Goal: Task Accomplishment & Management: Use online tool/utility

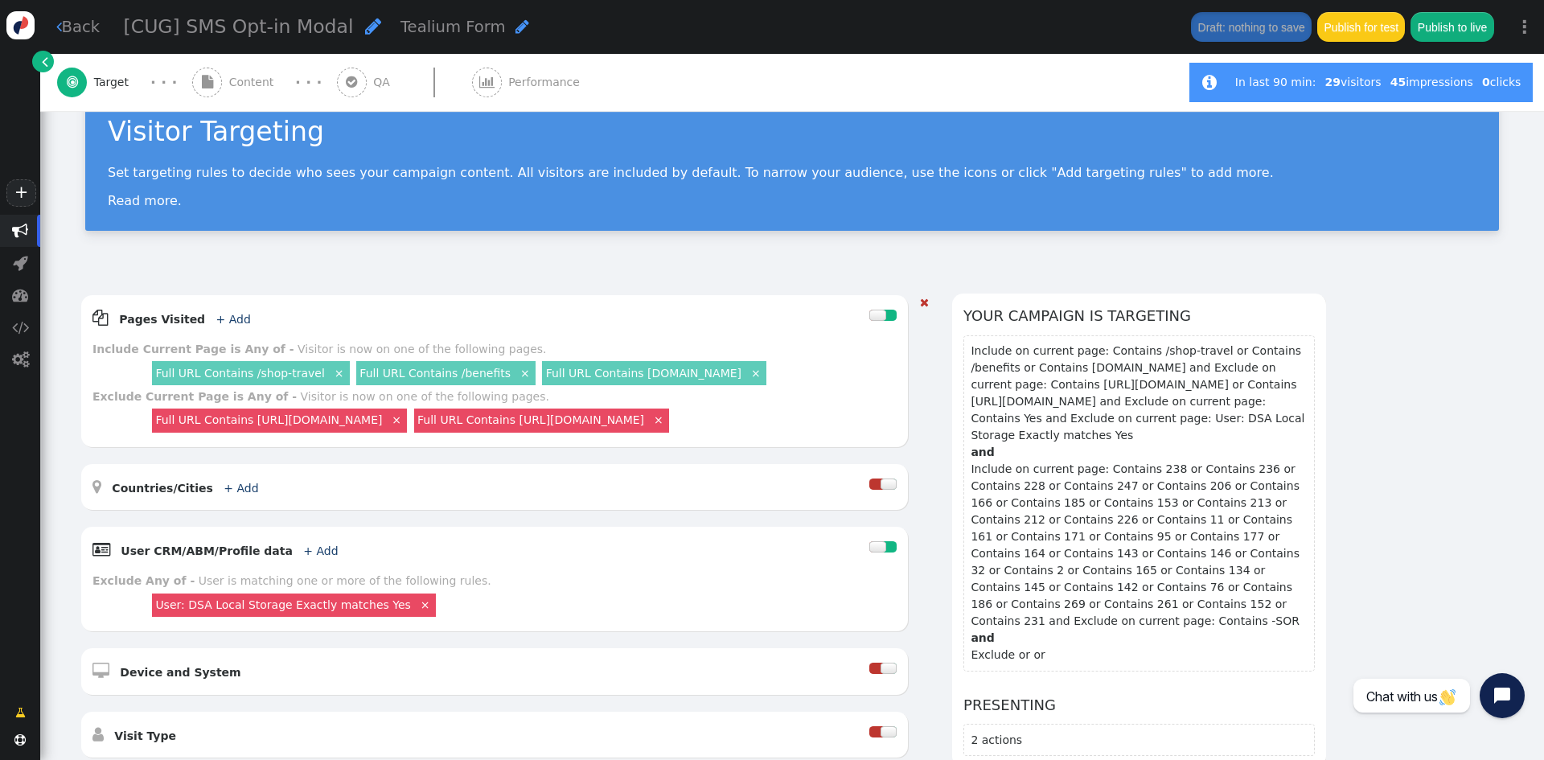
scroll to position [80, 0]
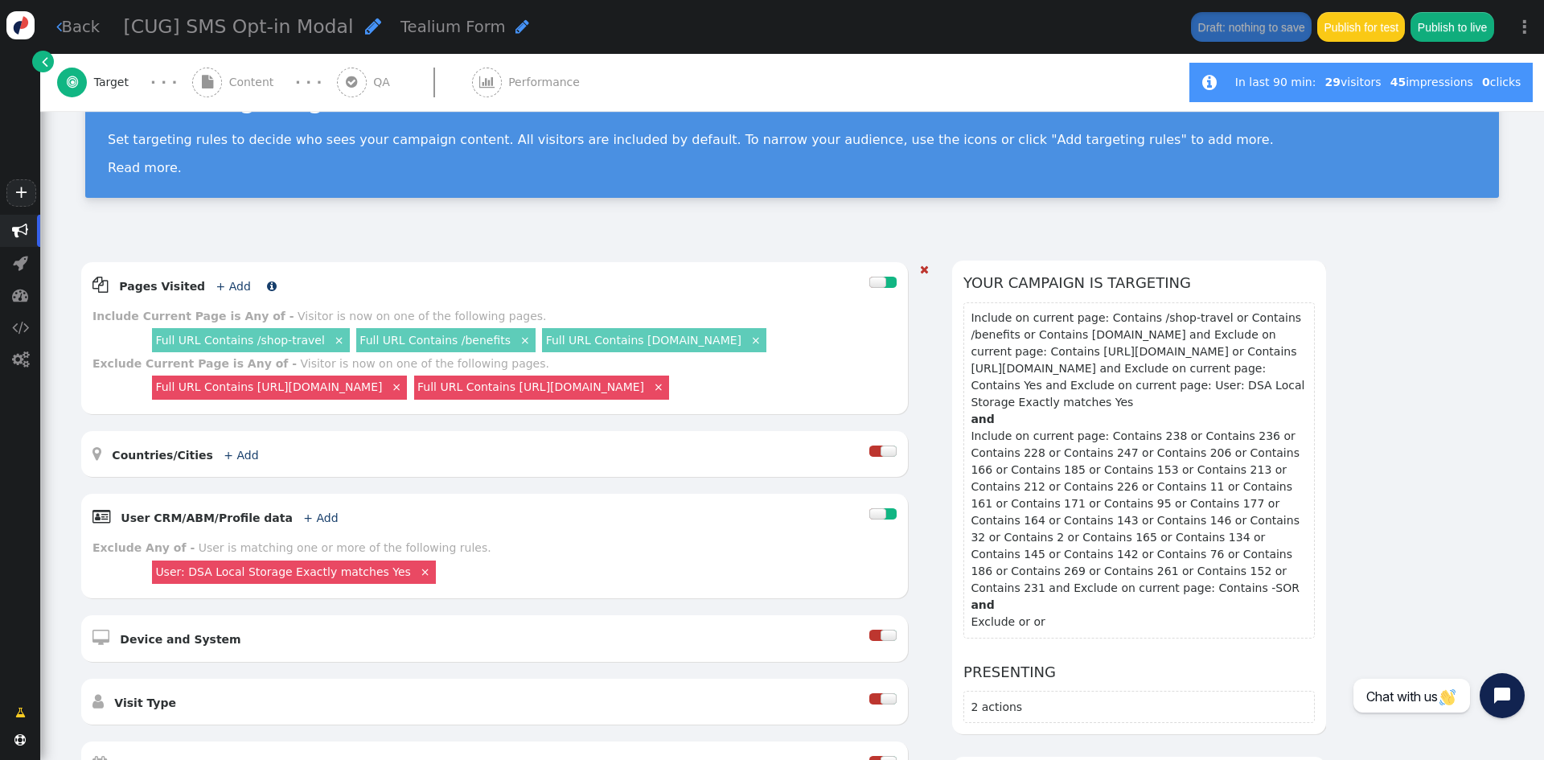
click at [209, 282] on span "+ Add" at bounding box center [232, 286] width 46 height 13
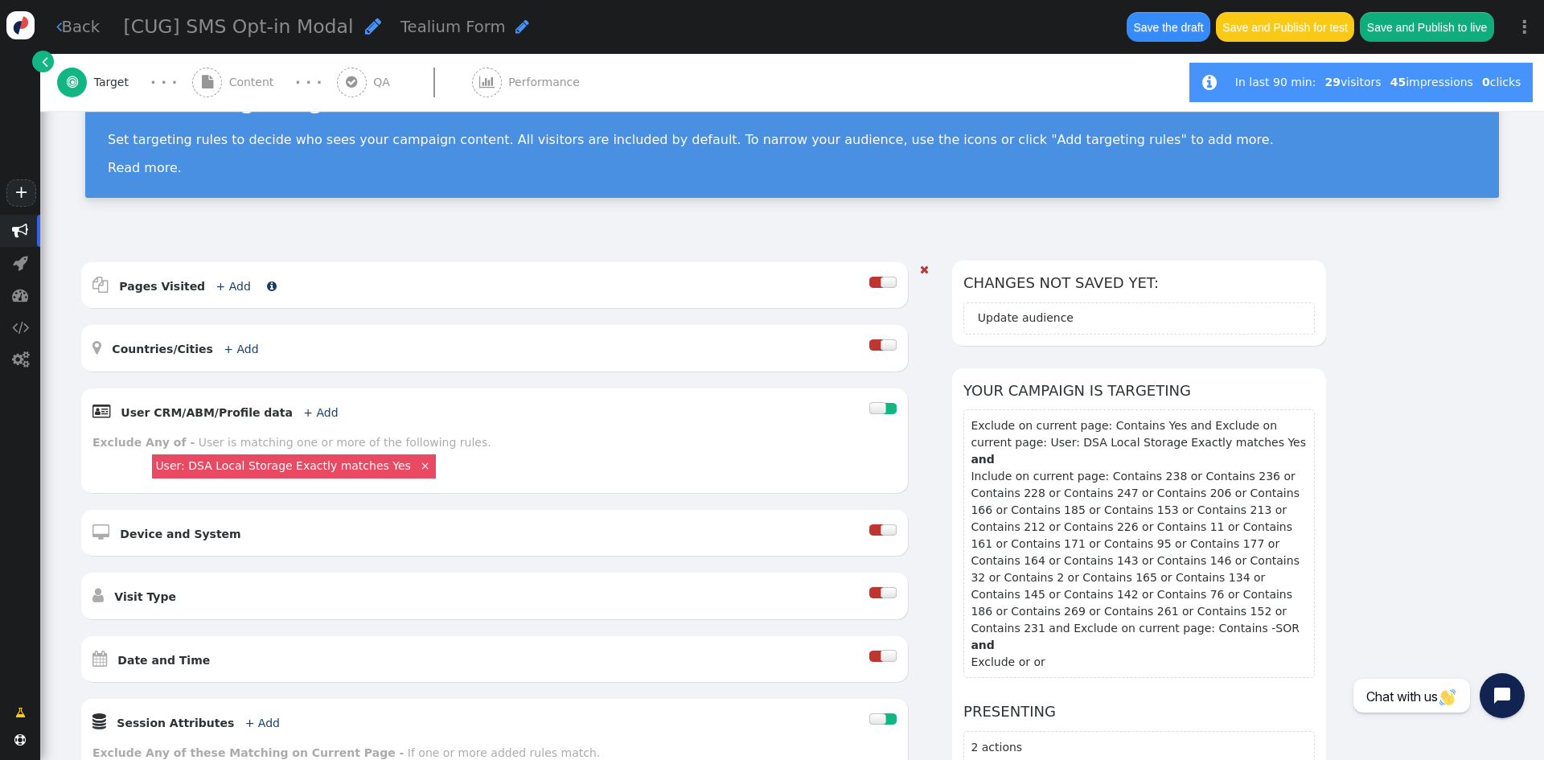
click at [216, 282] on link "+ Add" at bounding box center [233, 286] width 35 height 13
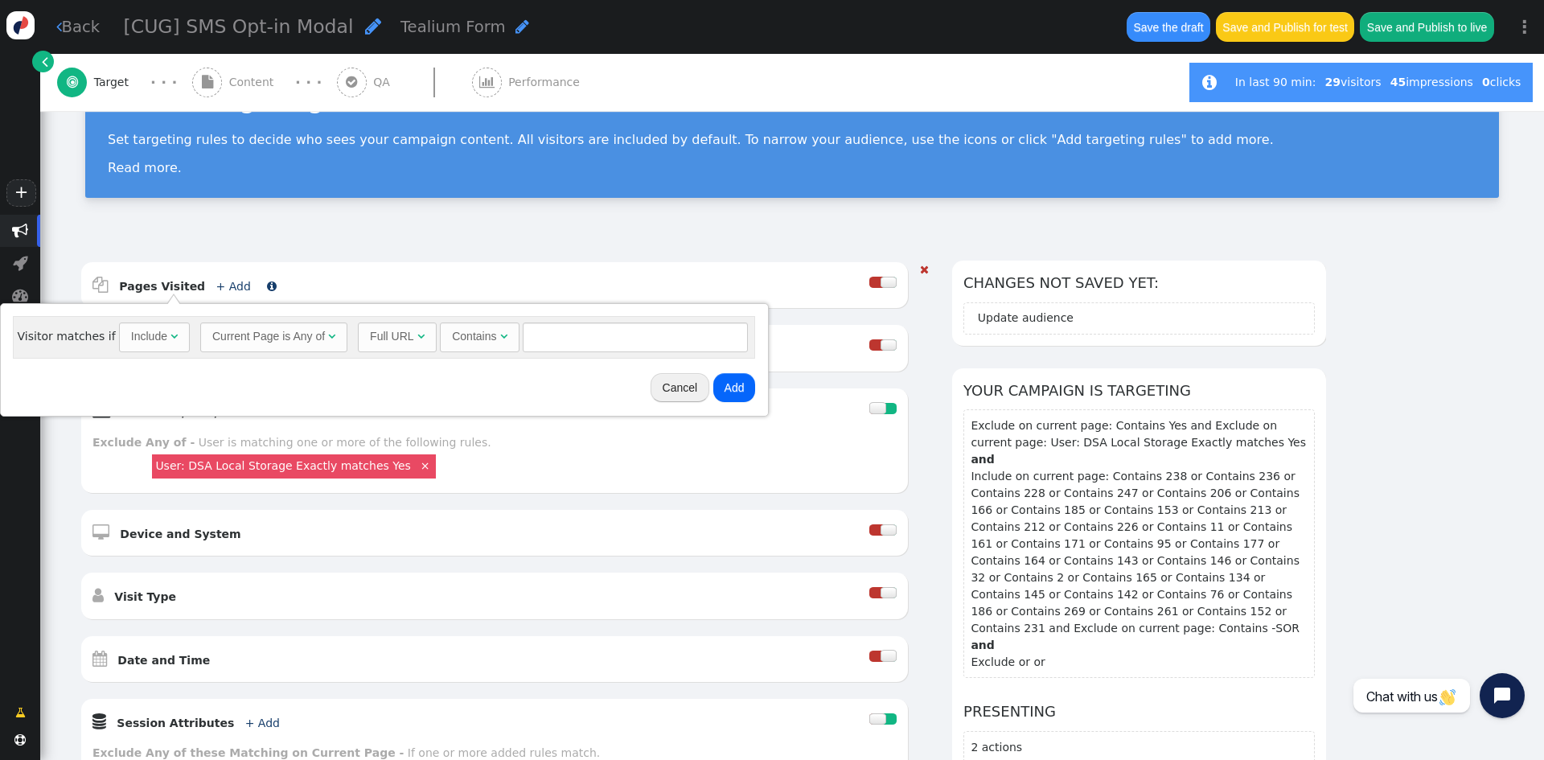
click at [216, 282] on link "+ Add" at bounding box center [233, 286] width 35 height 13
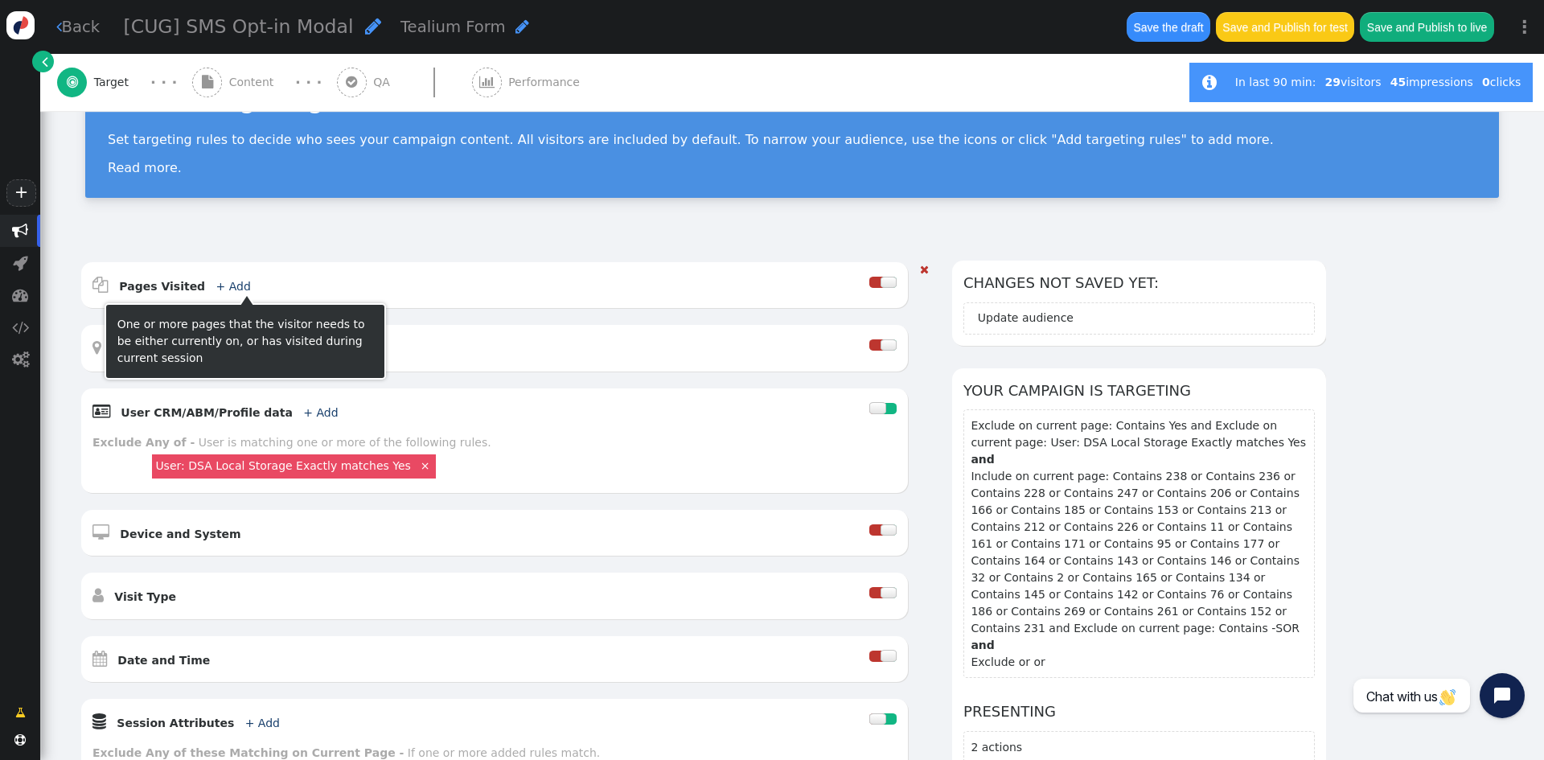
click at [283, 285] on div " Pages Visited + Add " at bounding box center [480, 284] width 777 height 23
click at [172, 284] on b "Pages Visited" at bounding box center [162, 286] width 86 height 13
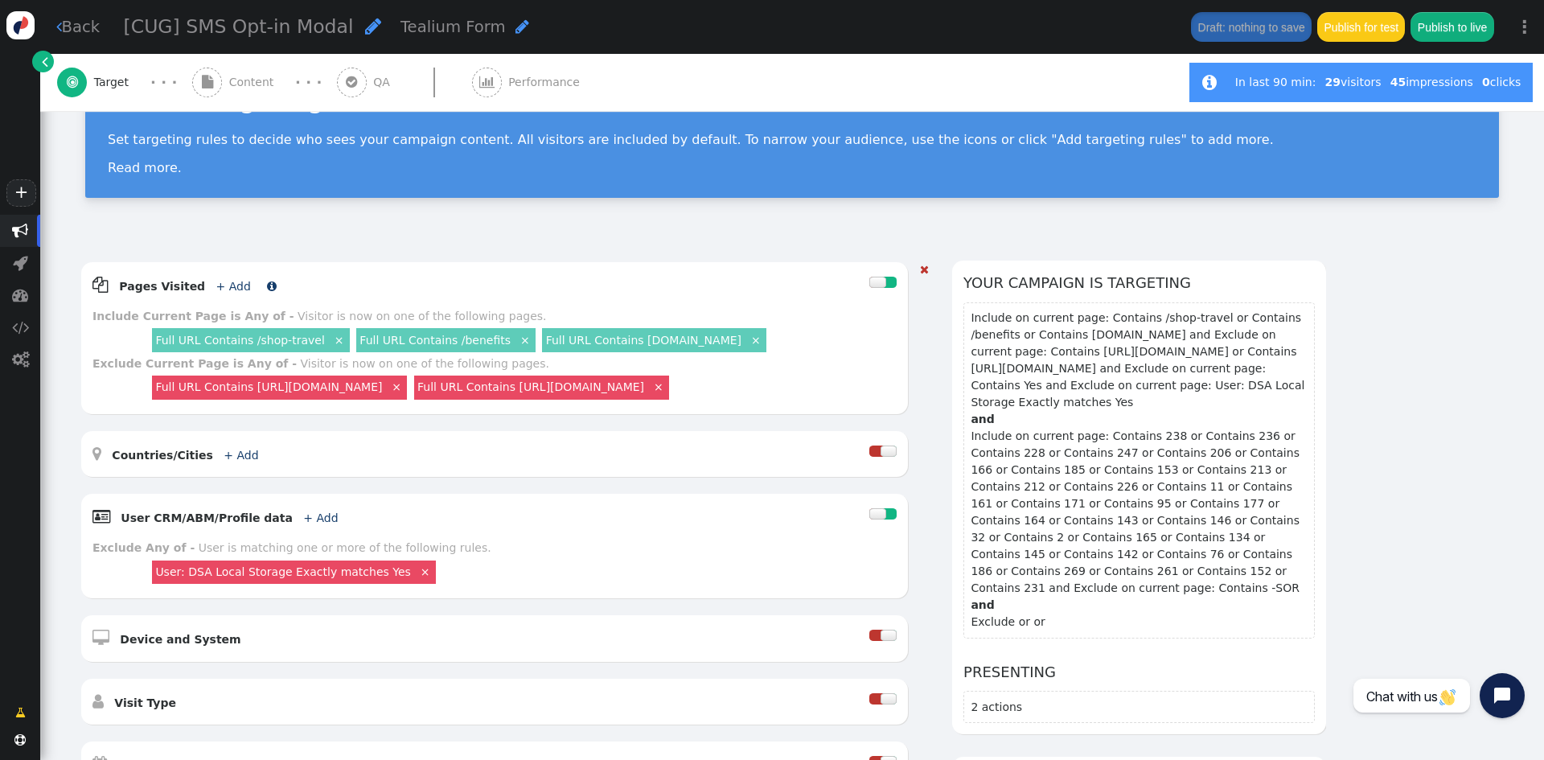
click at [216, 286] on link "+ Add" at bounding box center [233, 286] width 35 height 13
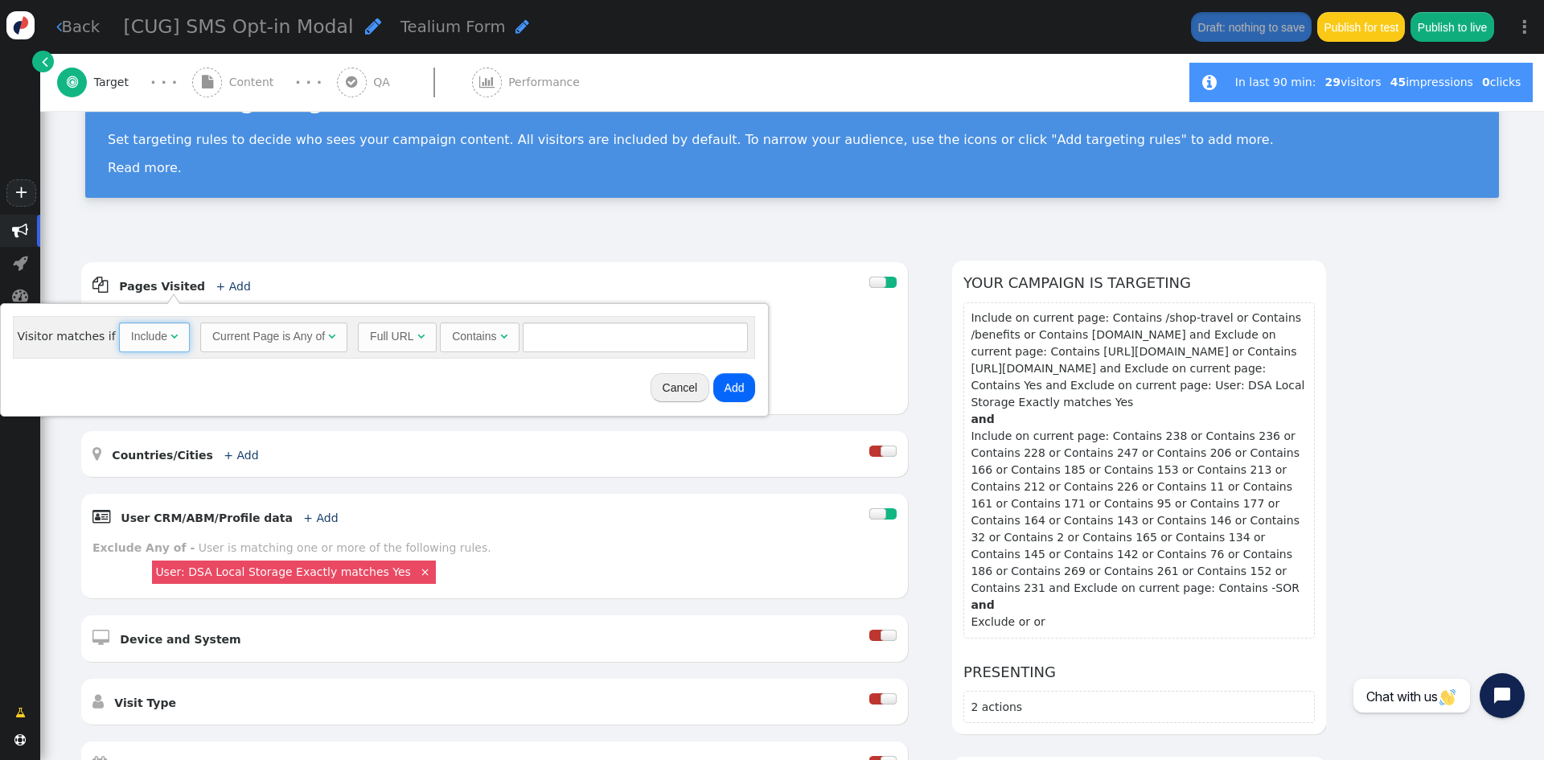
click at [171, 335] on span "" at bounding box center [174, 336] width 7 height 11
click at [536, 342] on input "text" at bounding box center [639, 337] width 225 height 29
type input "tmobile"
click at [731, 393] on button "Add" at bounding box center [738, 387] width 43 height 29
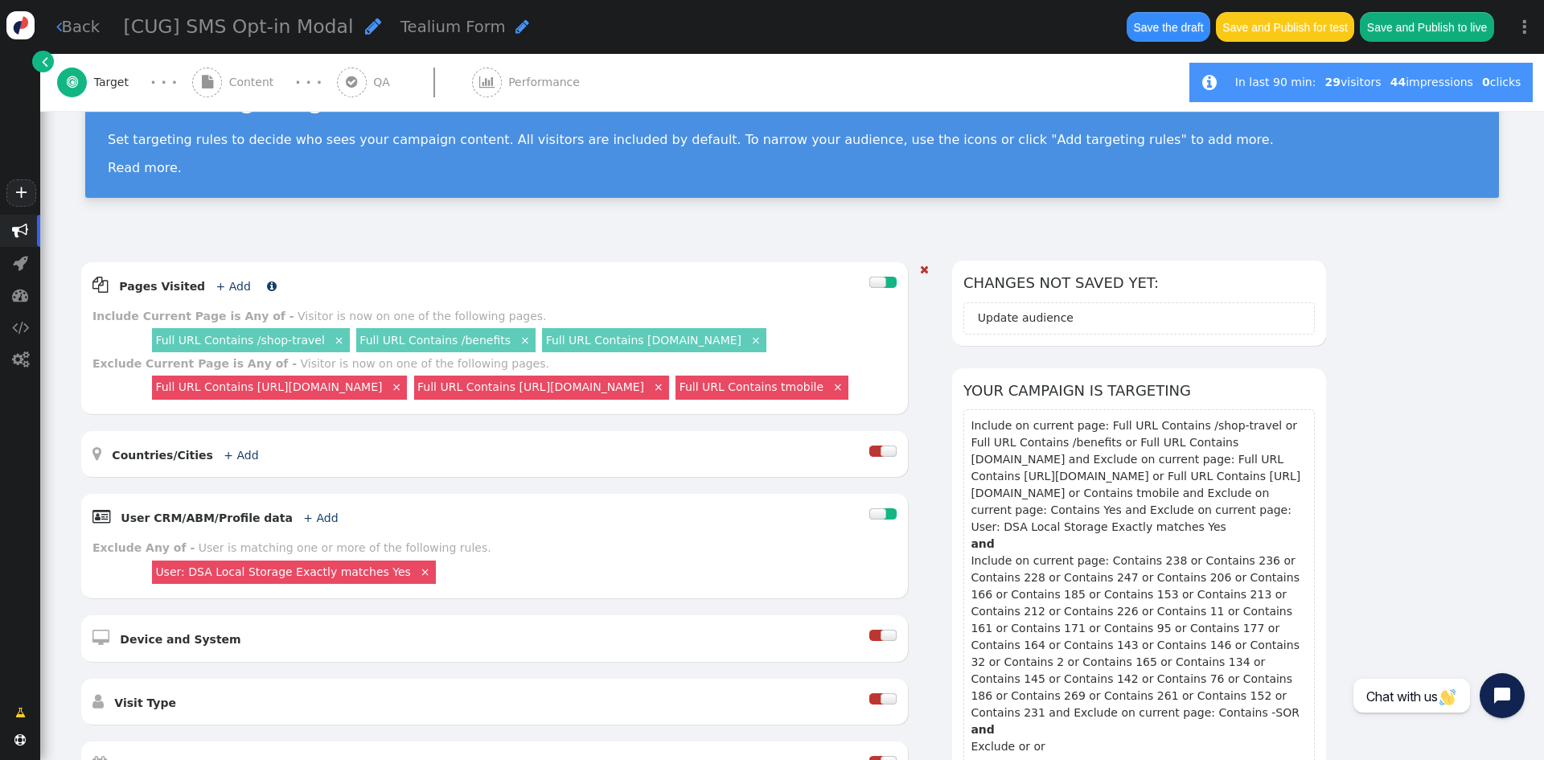
click at [216, 290] on link "+ Add" at bounding box center [233, 286] width 35 height 13
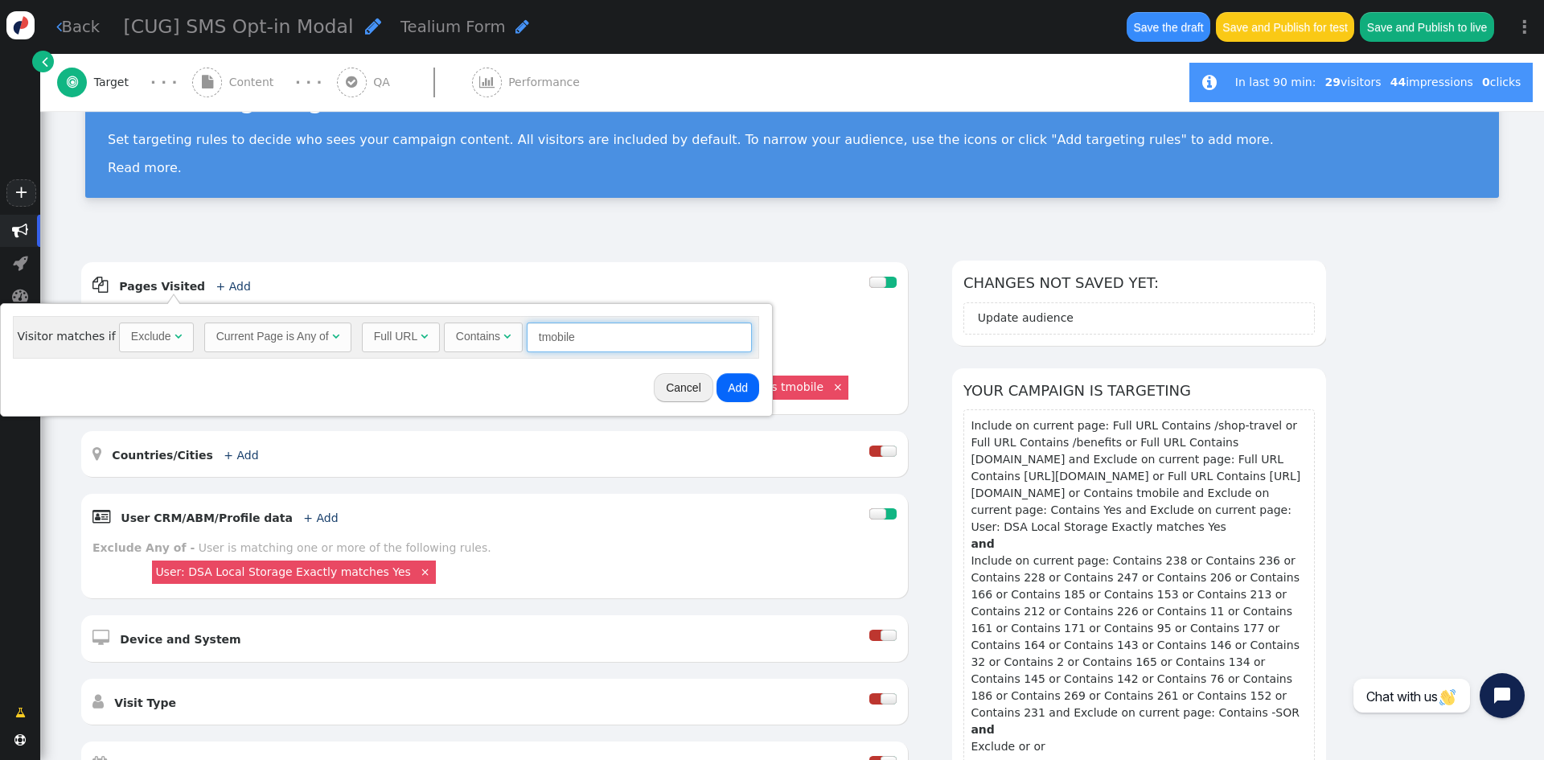
drag, startPoint x: 581, startPoint y: 335, endPoint x: 500, endPoint y: 335, distance: 80.4
click at [500, 335] on div "Full URL  Contains  tmobile = (Empty) [DOMAIN_NAME]  #1212 " at bounding box center [557, 337] width 390 height 29
type input "membertravelprivileges"
click at [724, 396] on button "Add" at bounding box center [738, 387] width 43 height 29
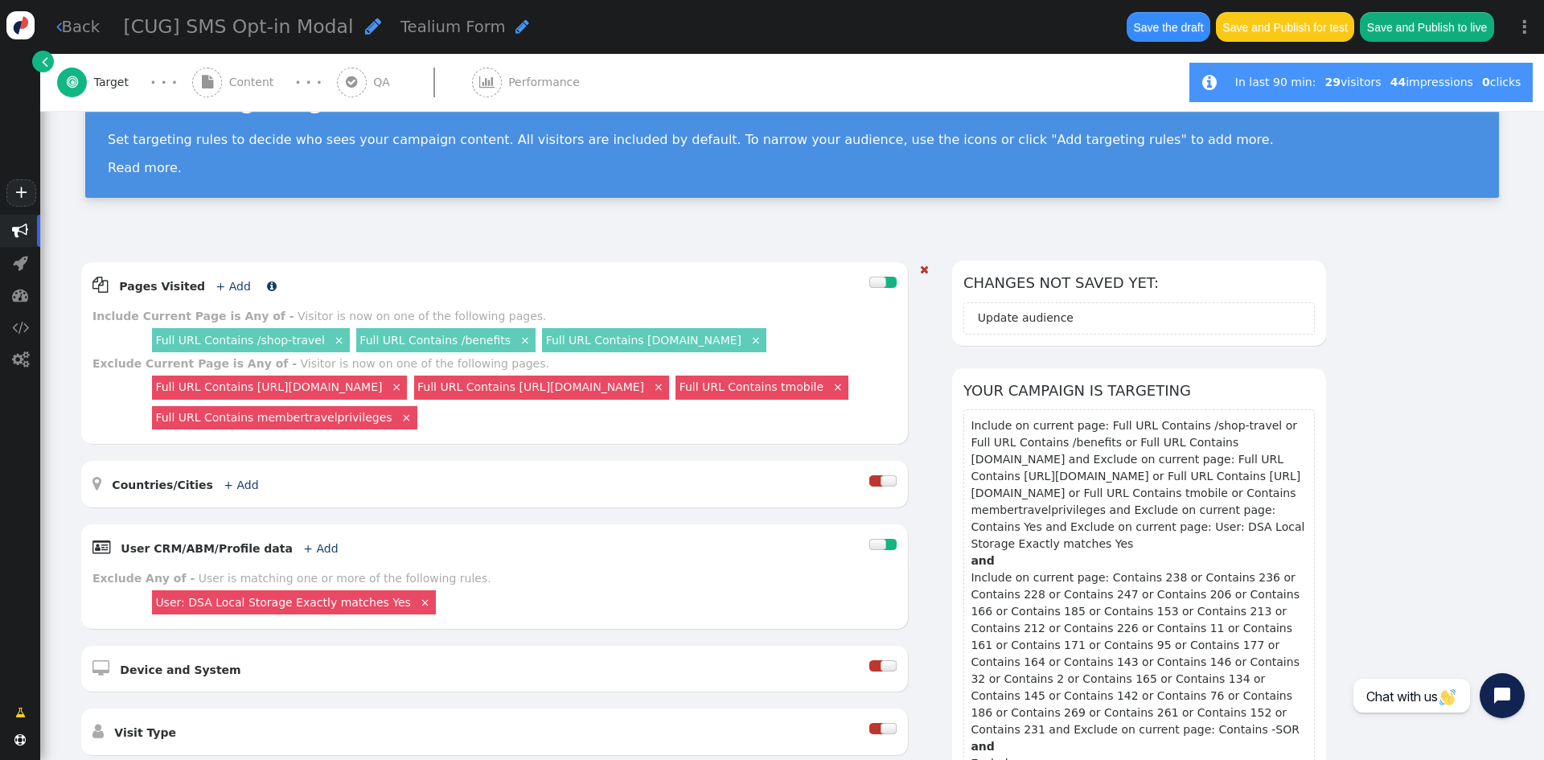
click at [216, 286] on link "+ Add" at bounding box center [233, 286] width 35 height 13
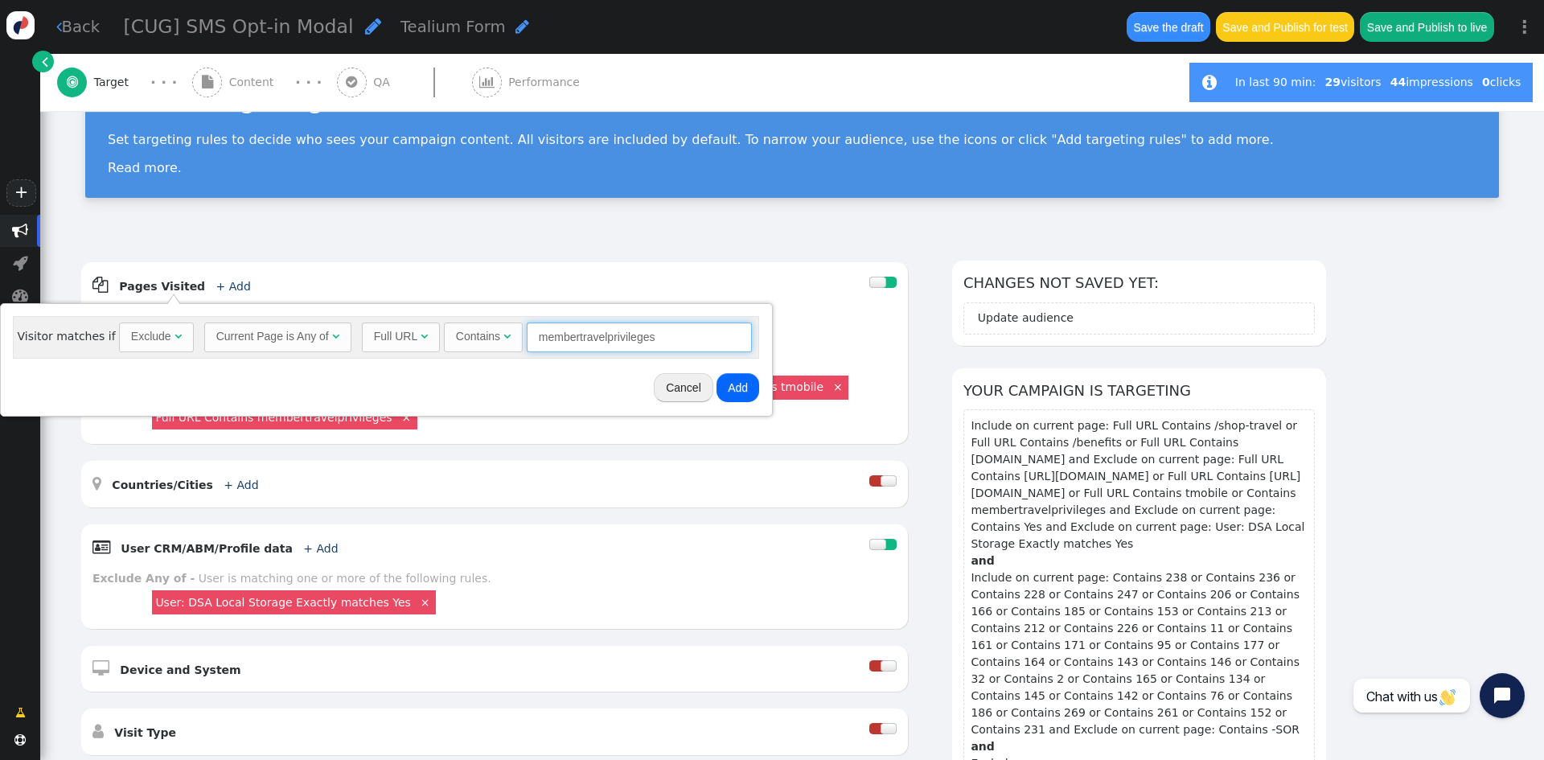
drag, startPoint x: 656, startPoint y: 344, endPoint x: 485, endPoint y: 324, distance: 172.5
click at [485, 324] on div "Full URL  Contains  membertravelprivileges = (Empty) [DOMAIN_NAME]  #1212 " at bounding box center [557, 337] width 390 height 29
type input "americanexpress"
click at [730, 384] on button "Add" at bounding box center [738, 387] width 43 height 29
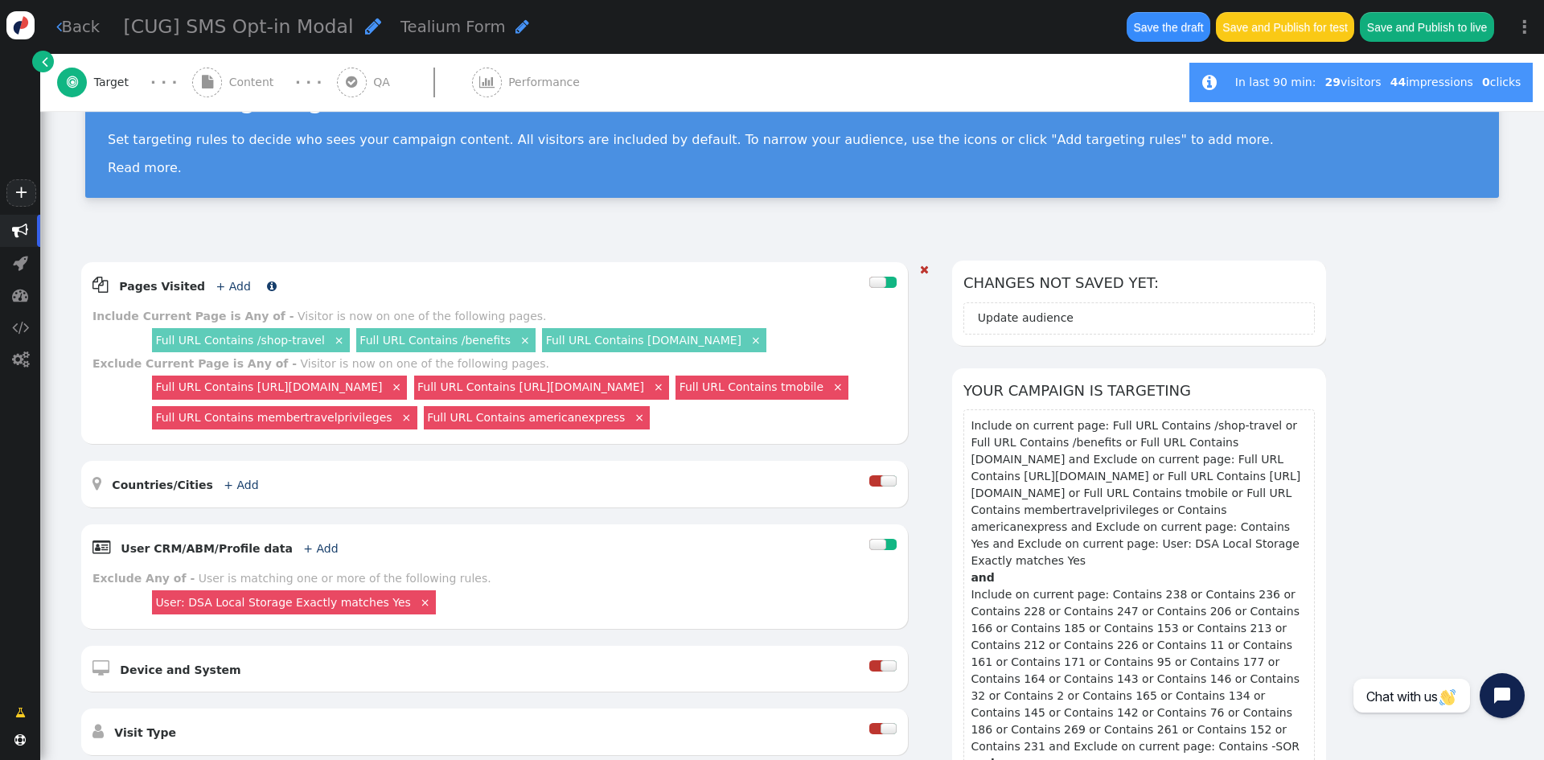
click at [216, 293] on link "+ Add" at bounding box center [233, 286] width 35 height 13
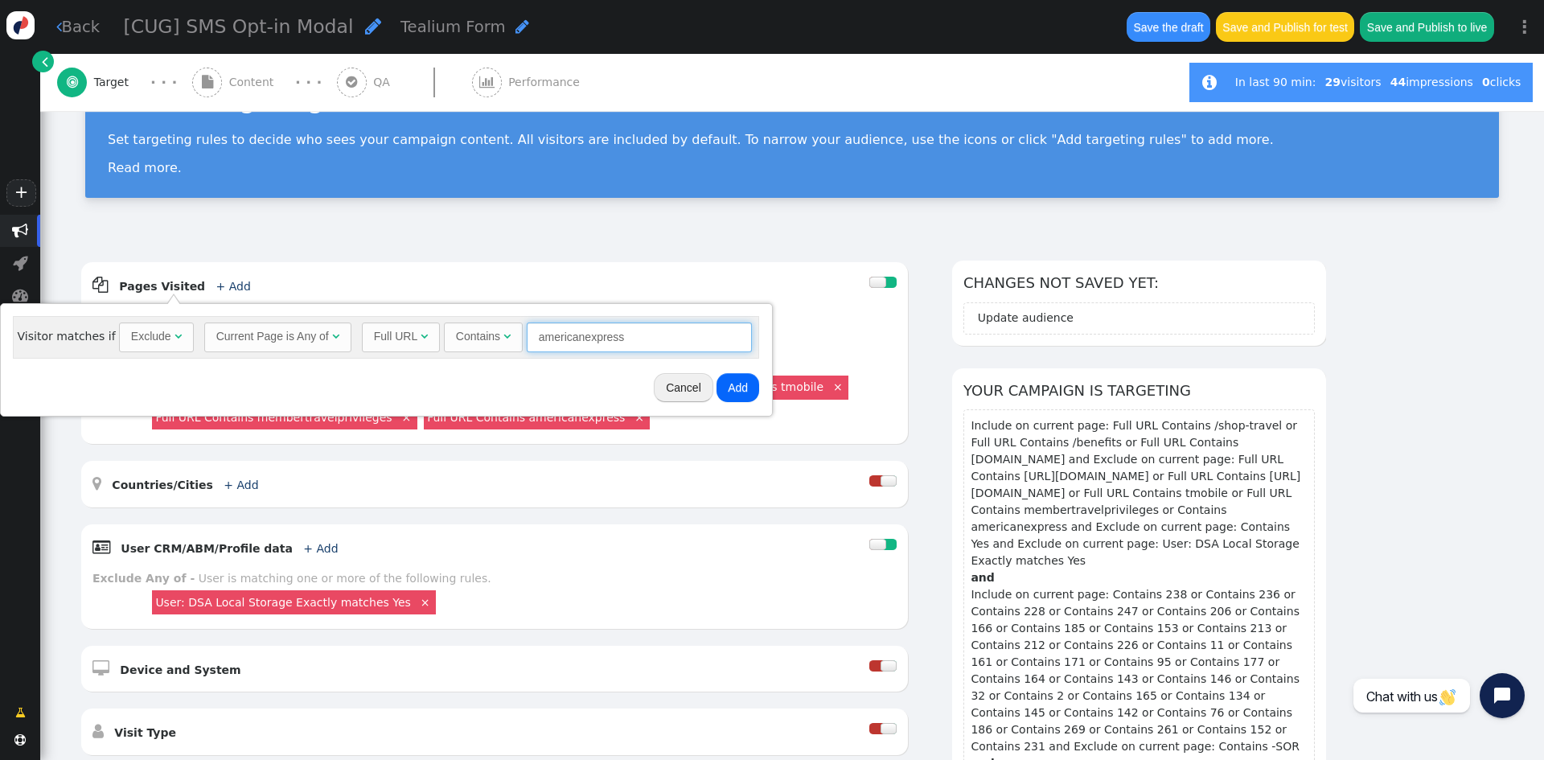
drag, startPoint x: 635, startPoint y: 338, endPoint x: 487, endPoint y: 357, distance: 148.5
click at [487, 357] on div "Visitor matches if Exclude  Current Page is Any of  Full URL  Contains  ame…" at bounding box center [386, 337] width 746 height 42
type input "synchrony"
click at [724, 378] on button "Add" at bounding box center [738, 387] width 43 height 29
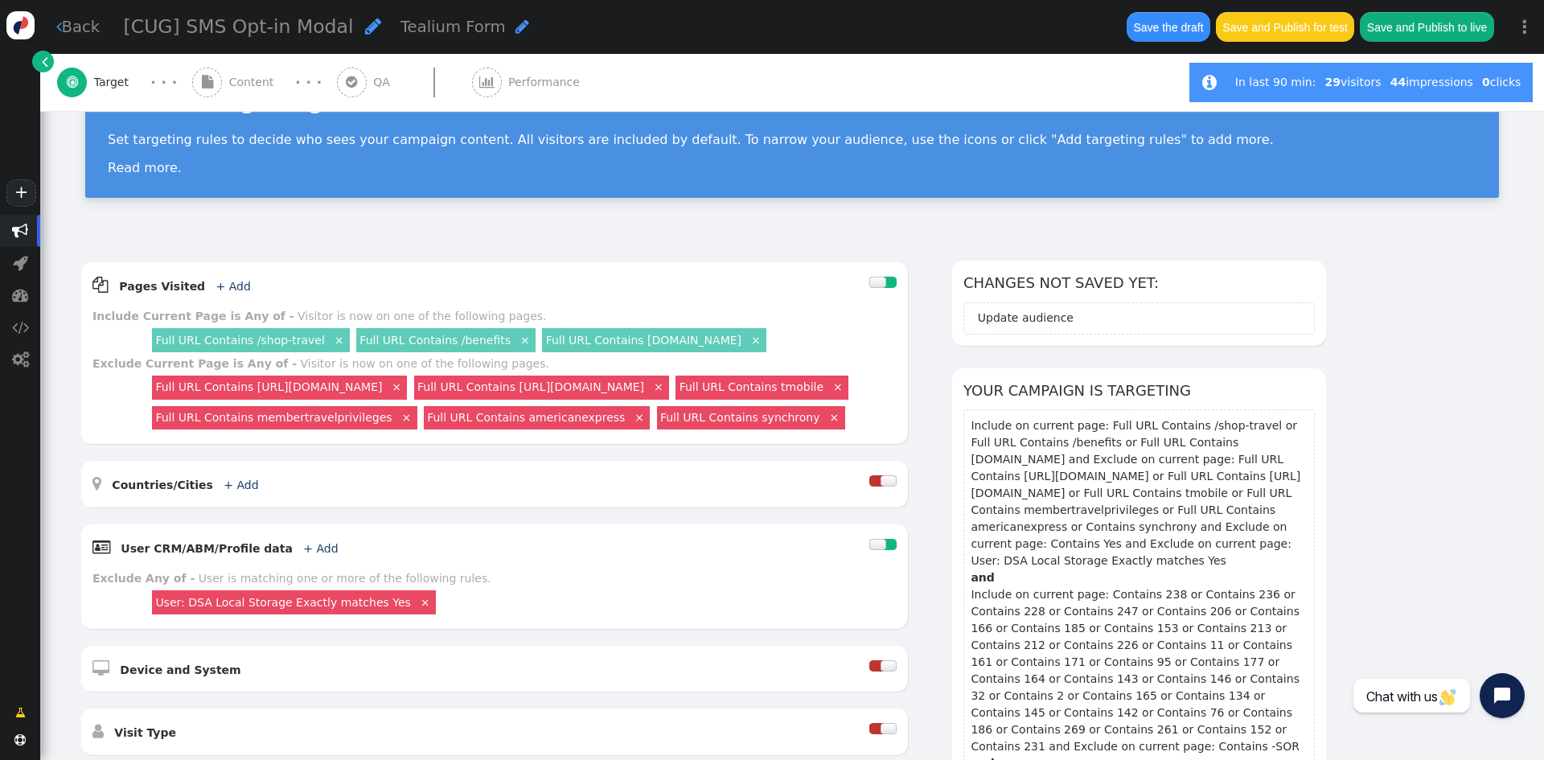
click at [972, 227] on div "Visitor Targeting Set targeting rules to decide who sees your campaign content.…" at bounding box center [792, 135] width 1504 height 208
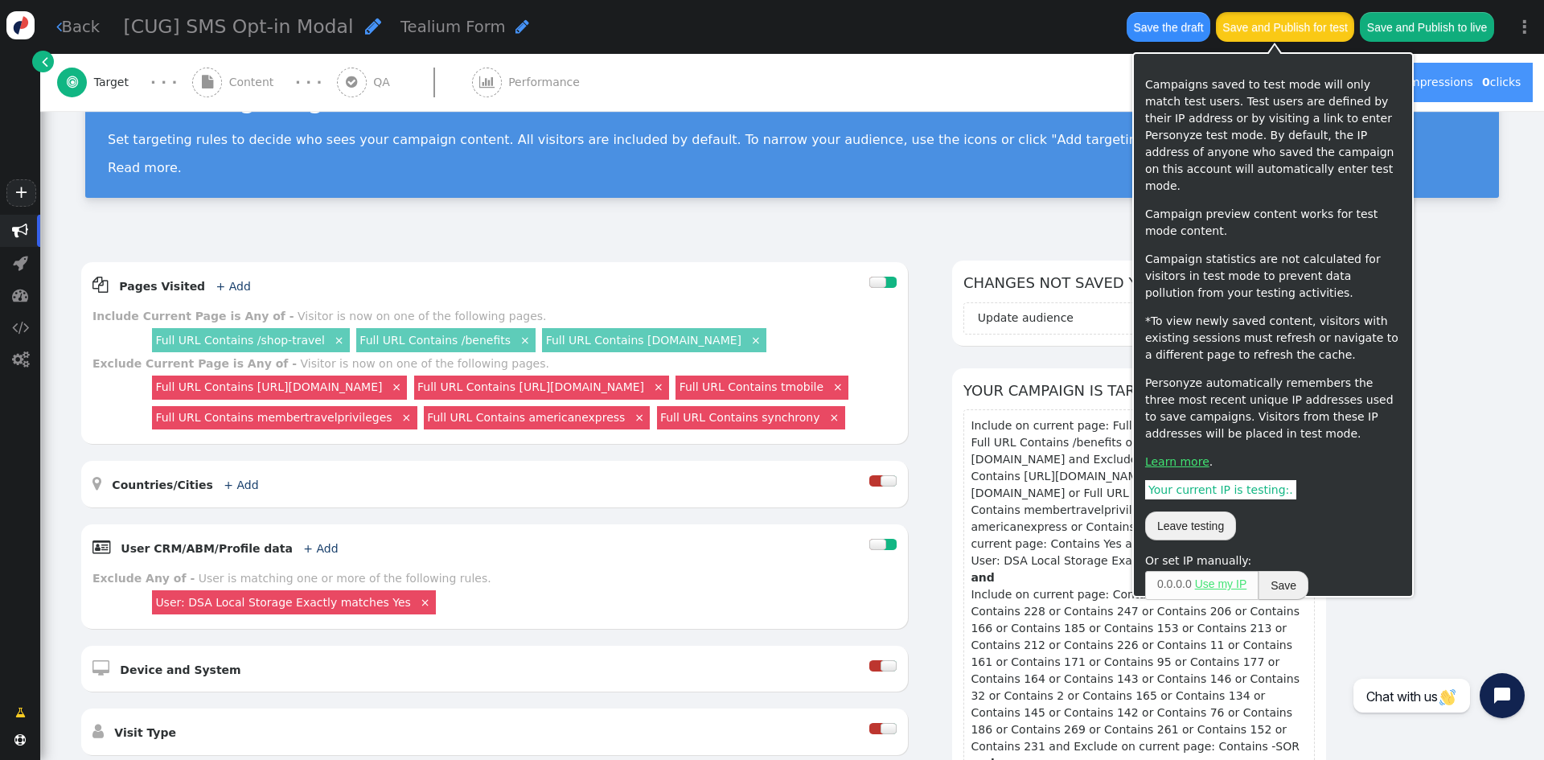
click at [1302, 35] on button "Save and Publish for test" at bounding box center [1285, 26] width 138 height 29
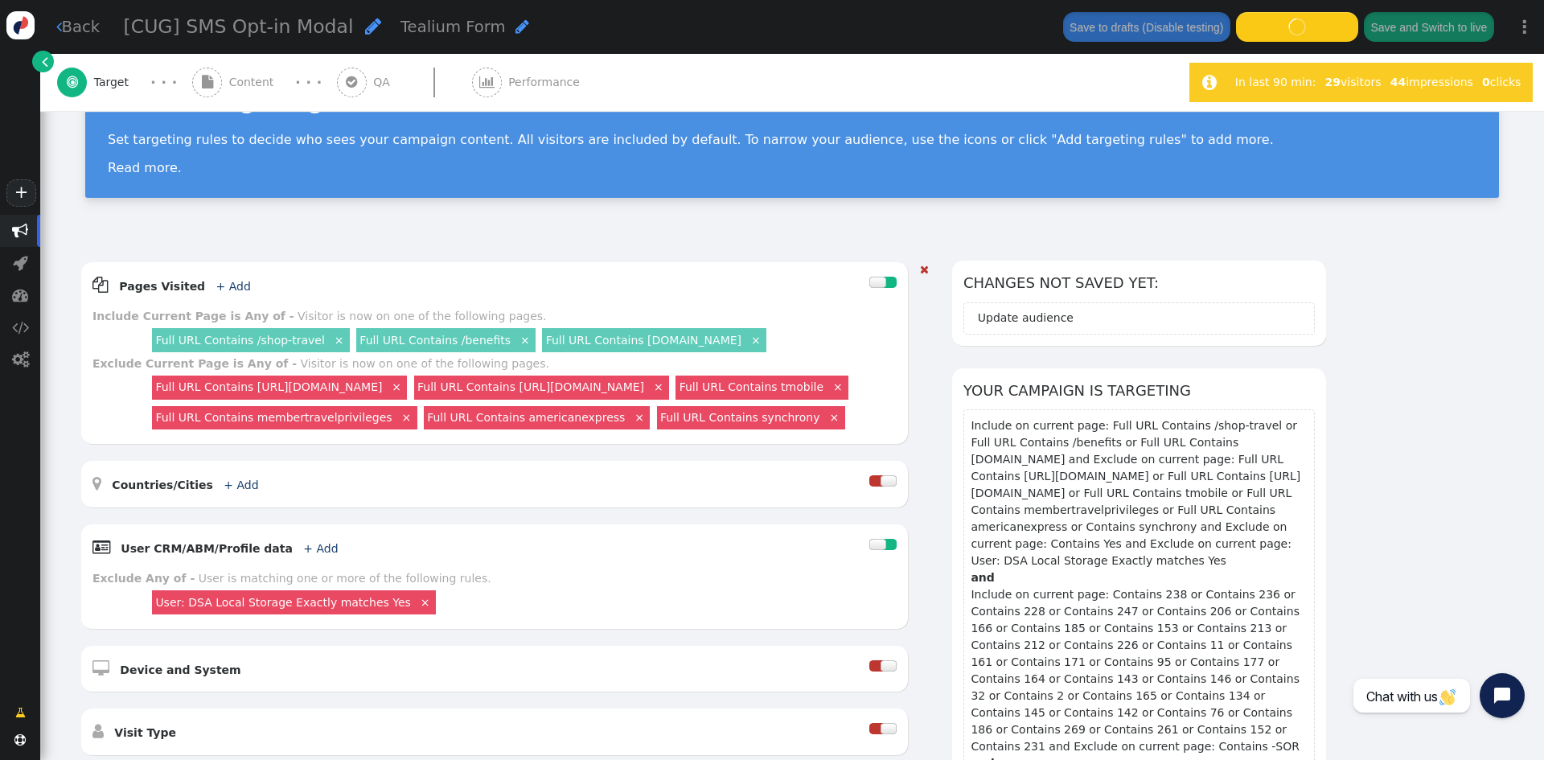
click at [749, 341] on link "×" at bounding box center [756, 339] width 14 height 14
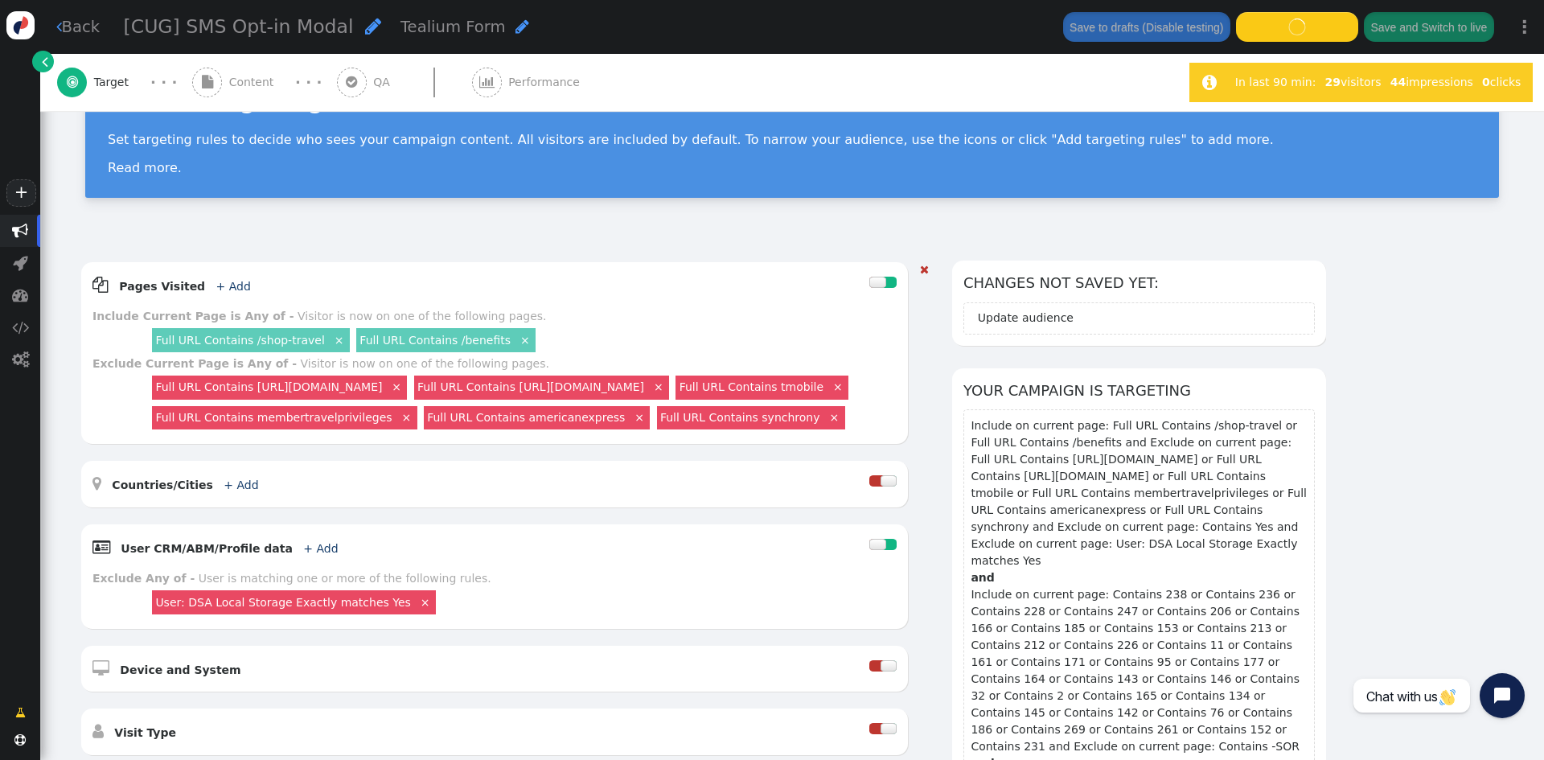
click at [666, 384] on link "×" at bounding box center [658, 386] width 14 height 14
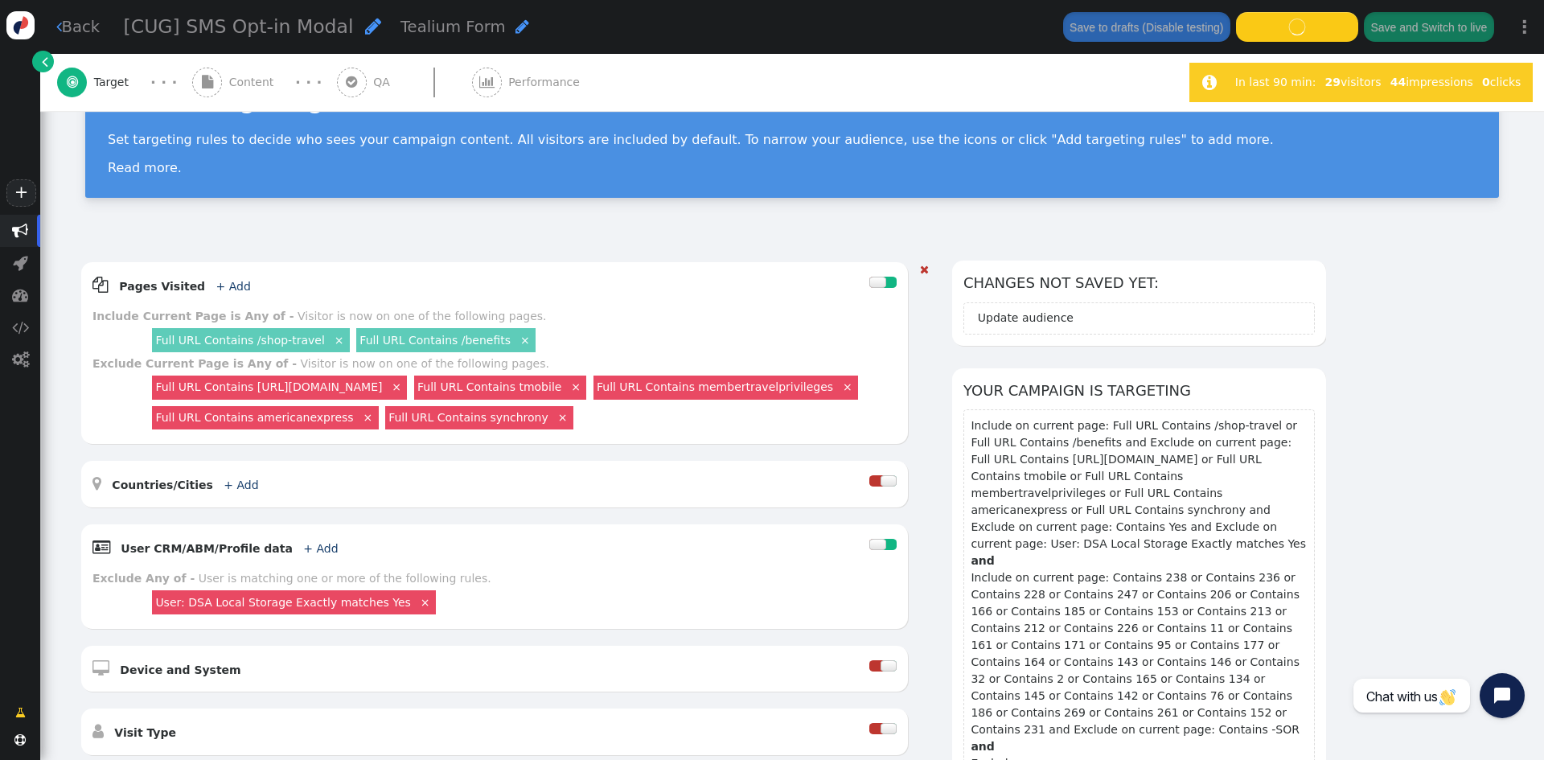
click at [757, 317] on div "Include Current Page is Any of - Visitor is now on one of the following pages." at bounding box center [494, 316] width 804 height 17
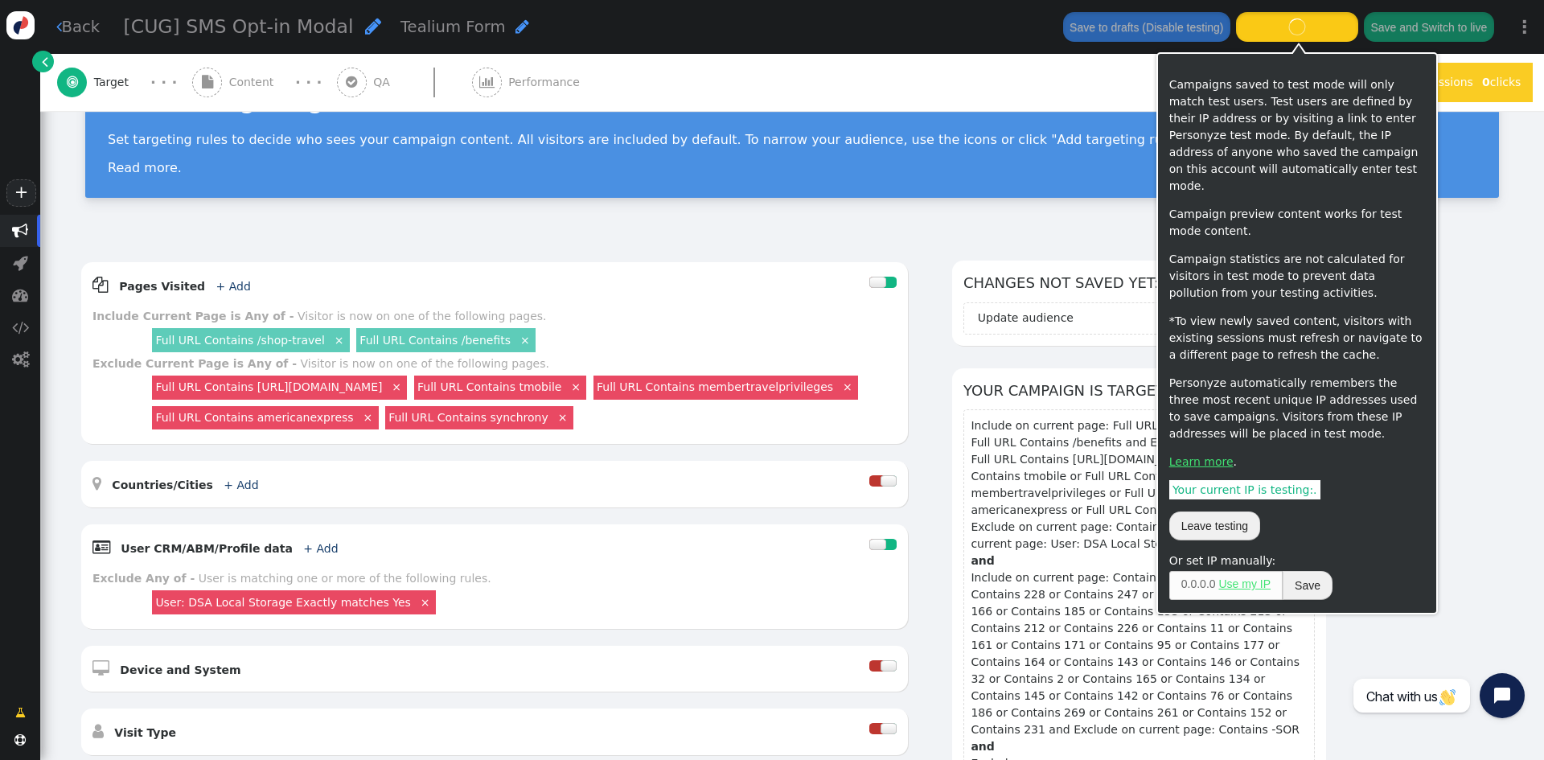
click at [1265, 25] on icon "button" at bounding box center [1298, 26] width 110 height 17
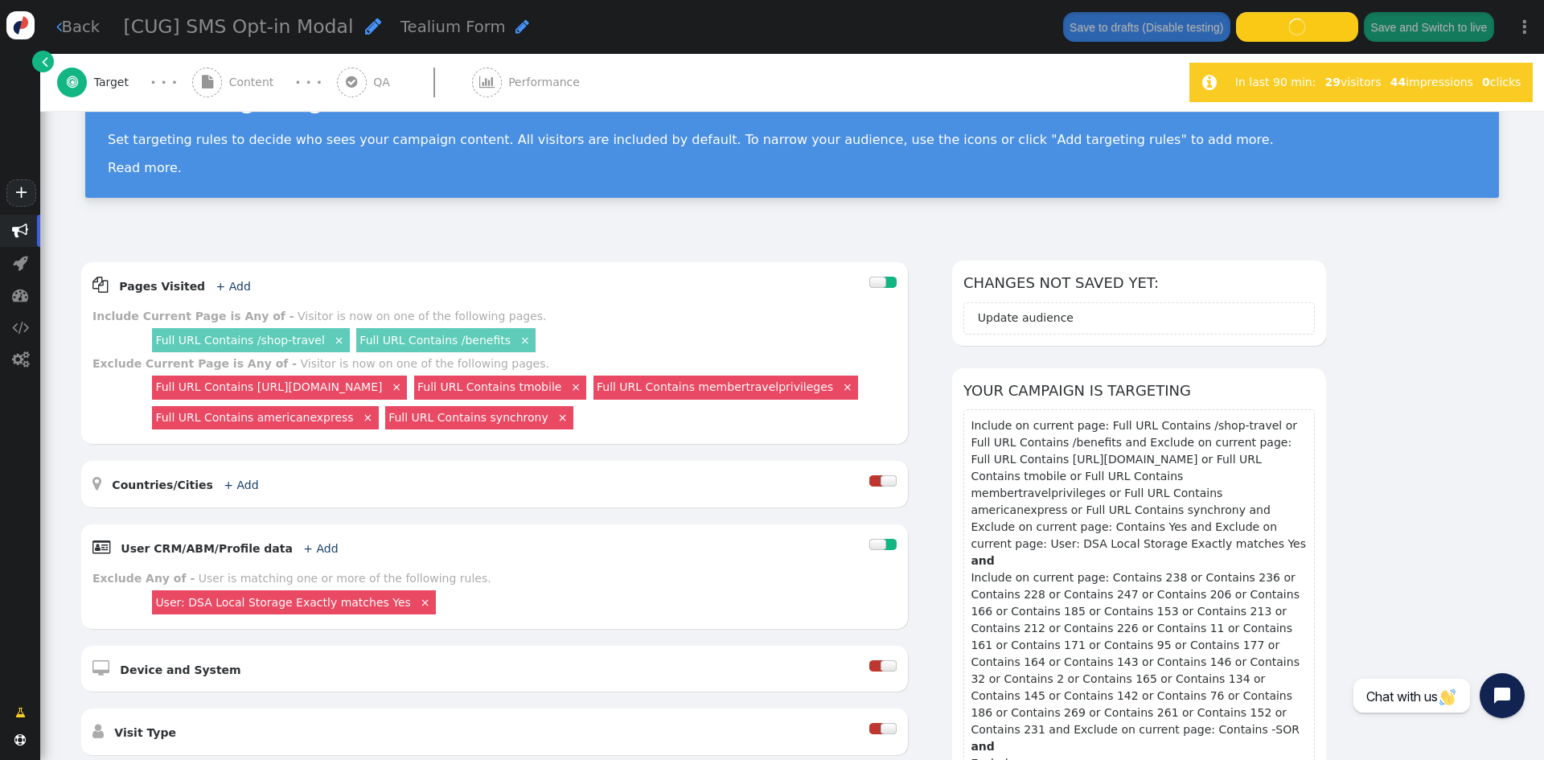
click at [832, 211] on div "Visitor Targeting Set targeting rules to decide who sees your campaign content.…" at bounding box center [792, 135] width 1504 height 208
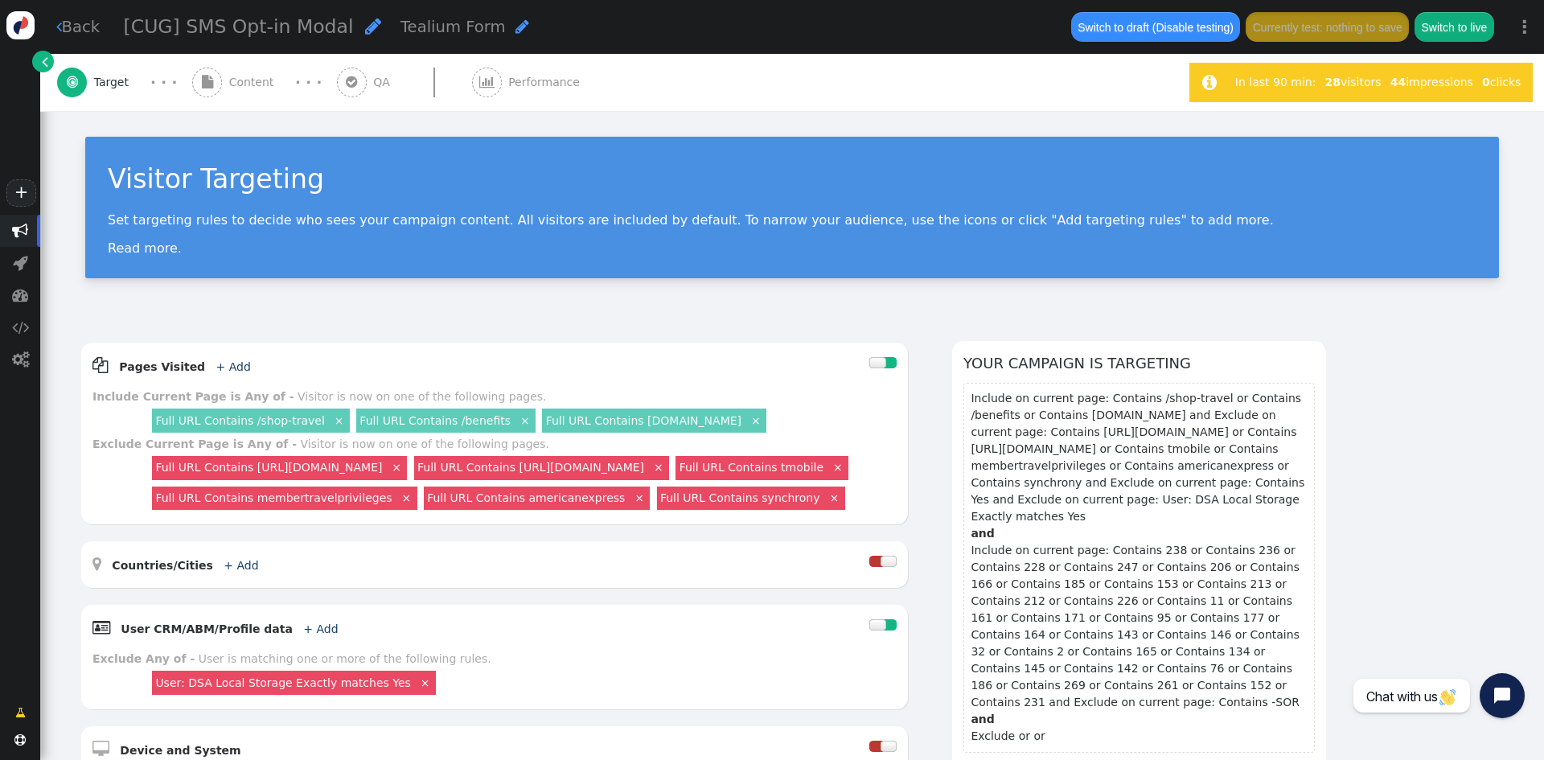
click at [737, 305] on div "Visitor Targeting Set targeting rules to decide who sees your campaign content.…" at bounding box center [792, 215] width 1504 height 208
click at [749, 422] on link "×" at bounding box center [756, 420] width 14 height 14
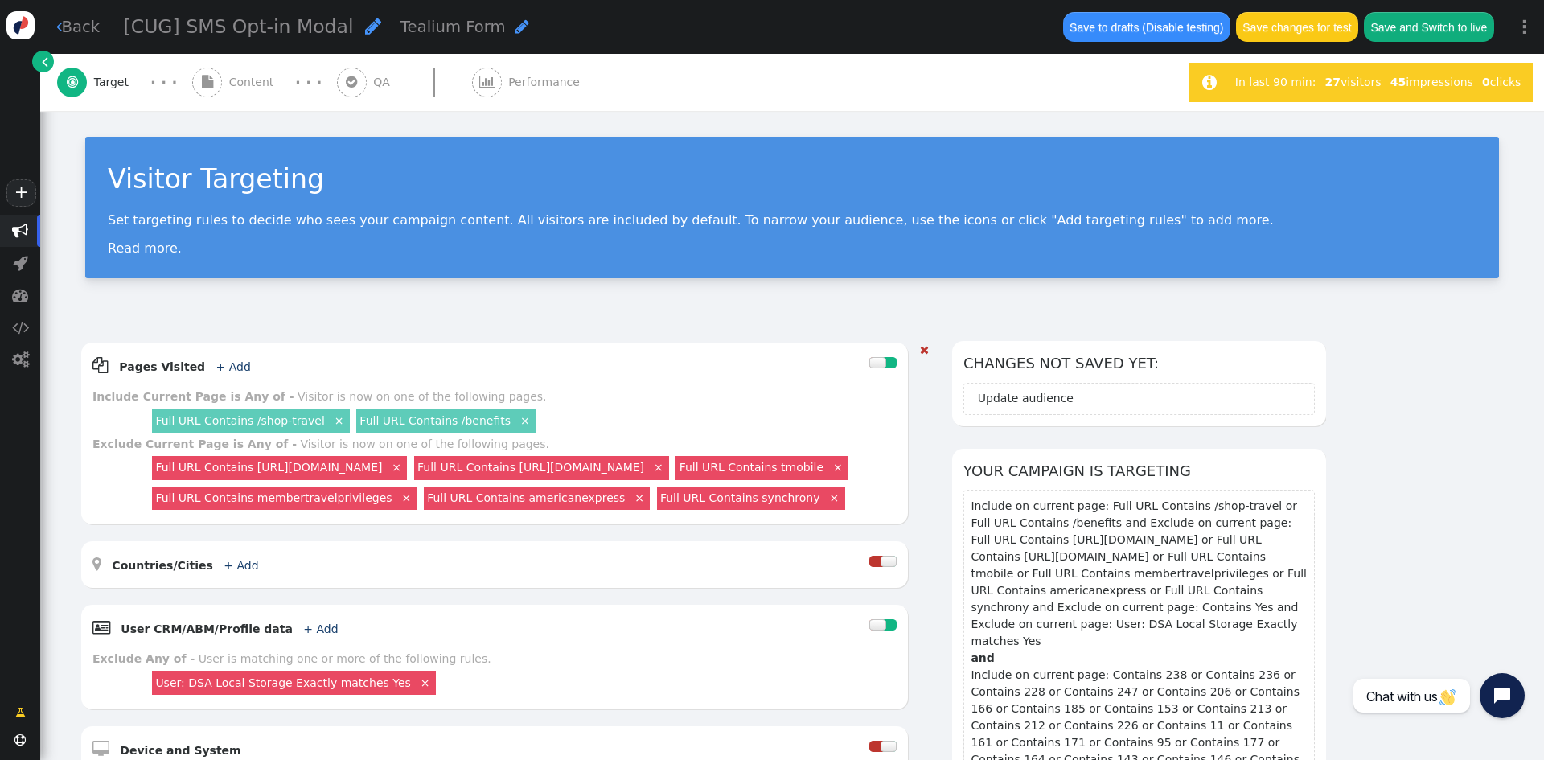
click at [666, 465] on link "×" at bounding box center [658, 466] width 14 height 14
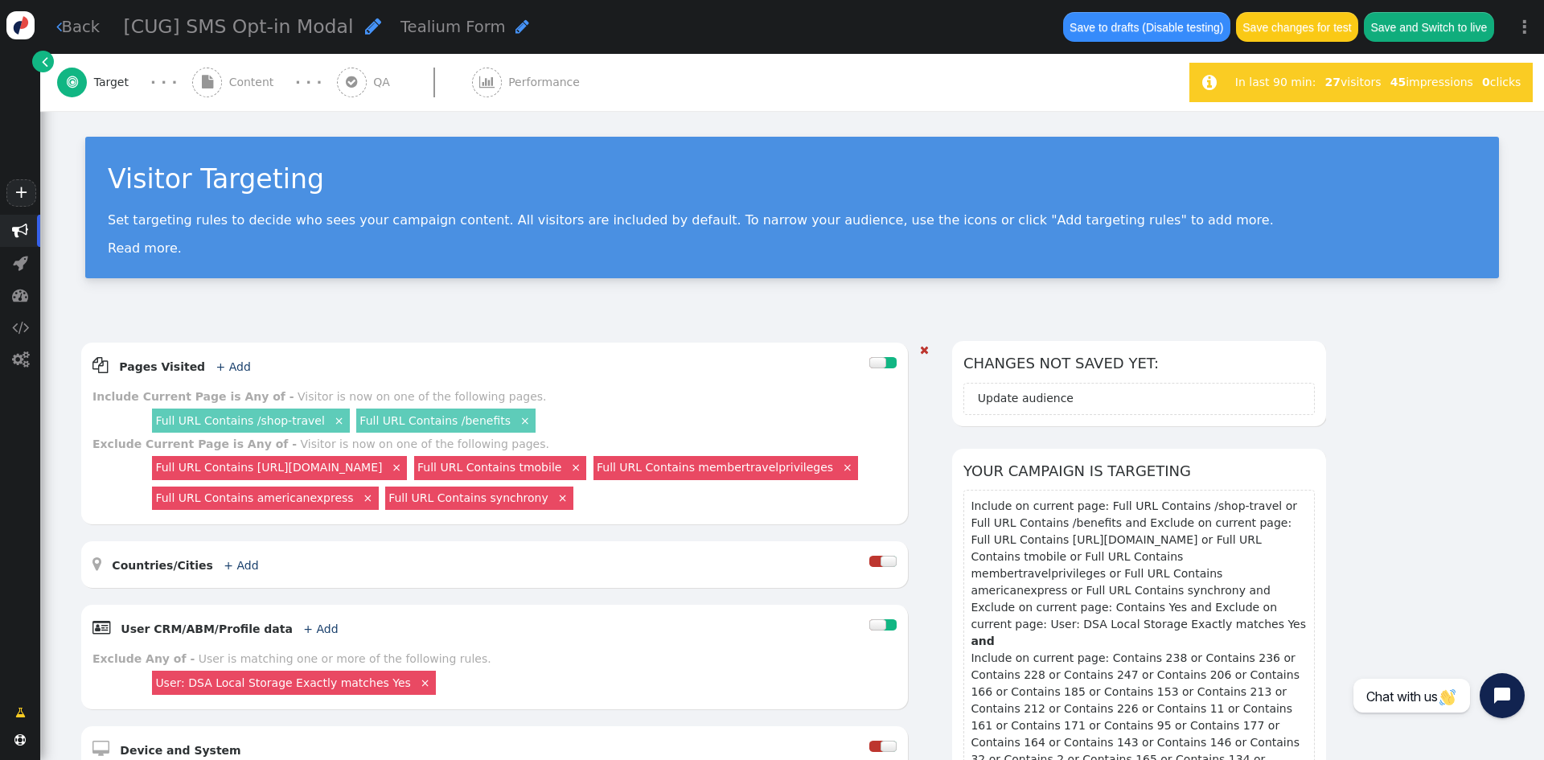
drag, startPoint x: 705, startPoint y: 338, endPoint x: 736, endPoint y: 323, distance: 33.8
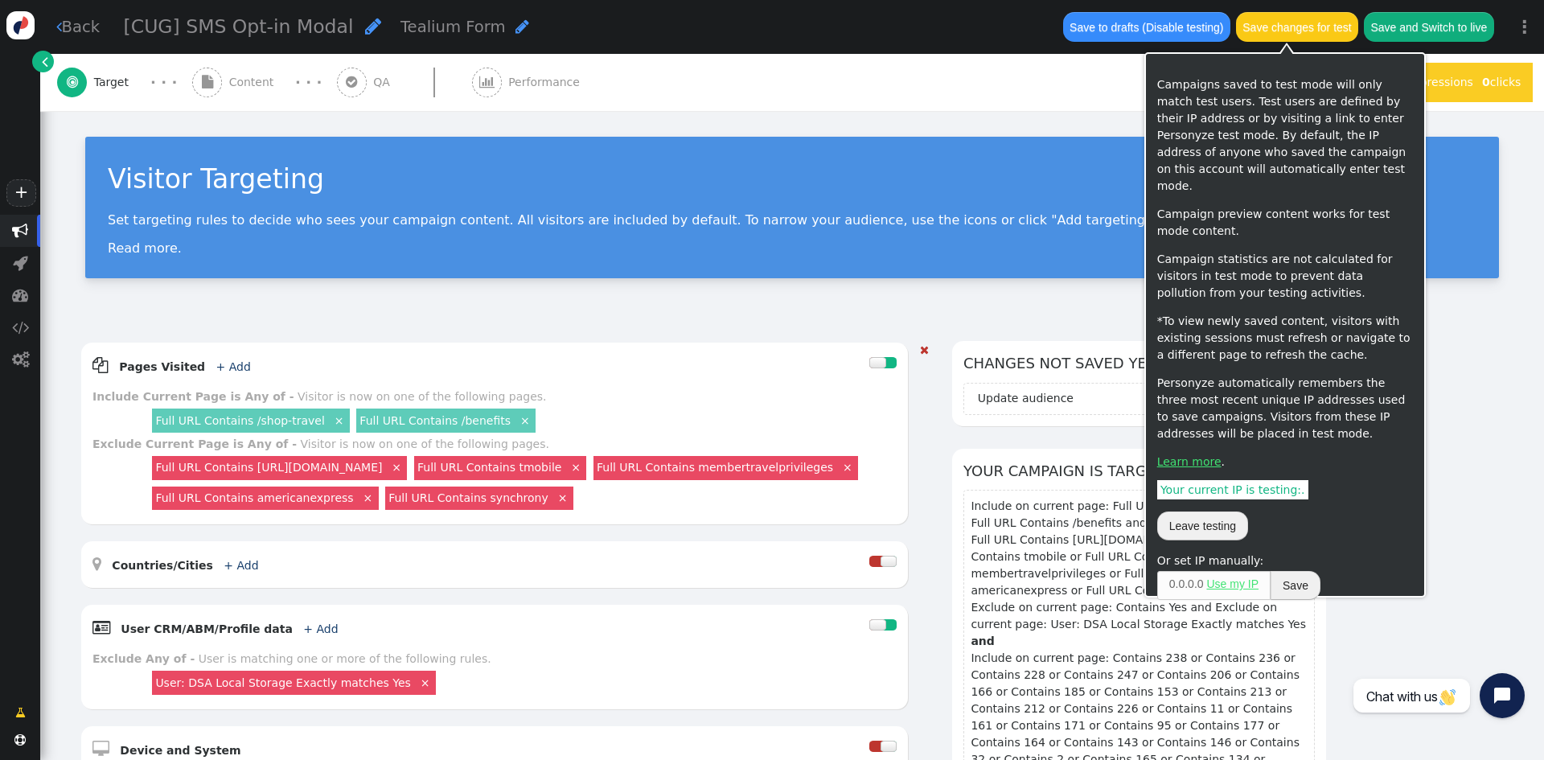
click at [1285, 33] on button "Save changes for test" at bounding box center [1297, 26] width 122 height 29
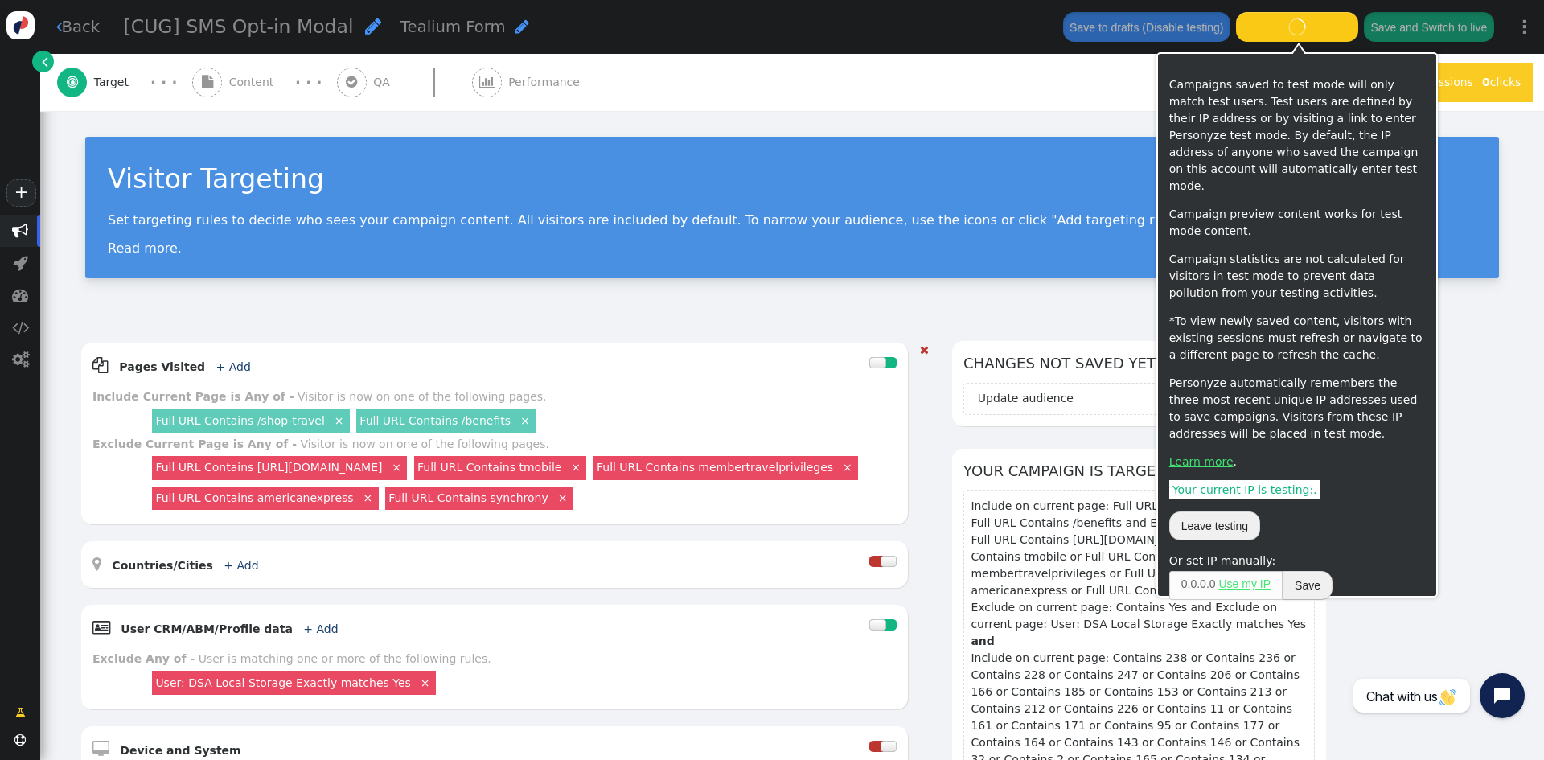
click at [1305, 27] on icon "button" at bounding box center [1301, 32] width 10 height 10
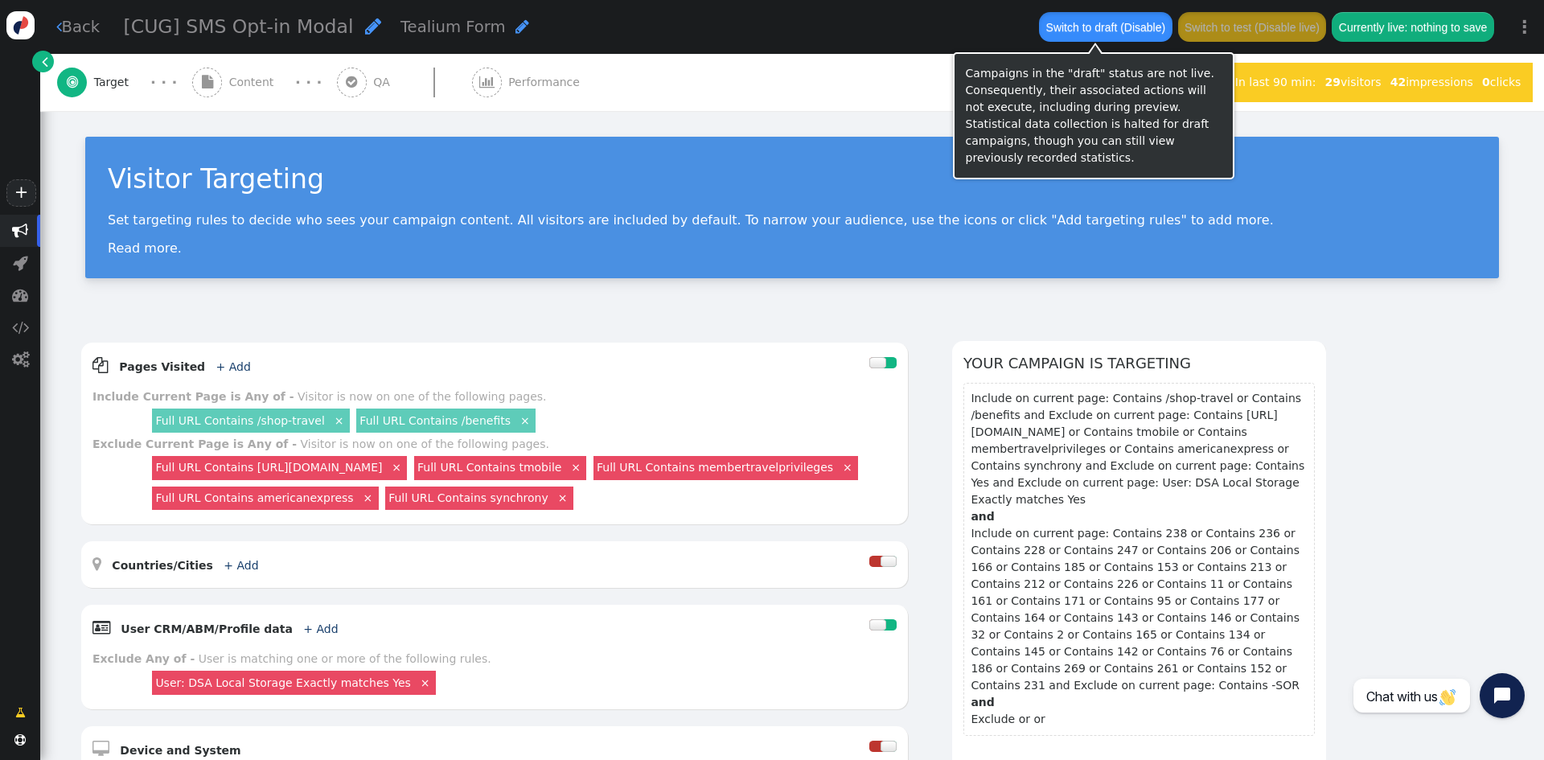
click at [1083, 27] on button "Switch to draft (Disable)" at bounding box center [1105, 26] width 133 height 29
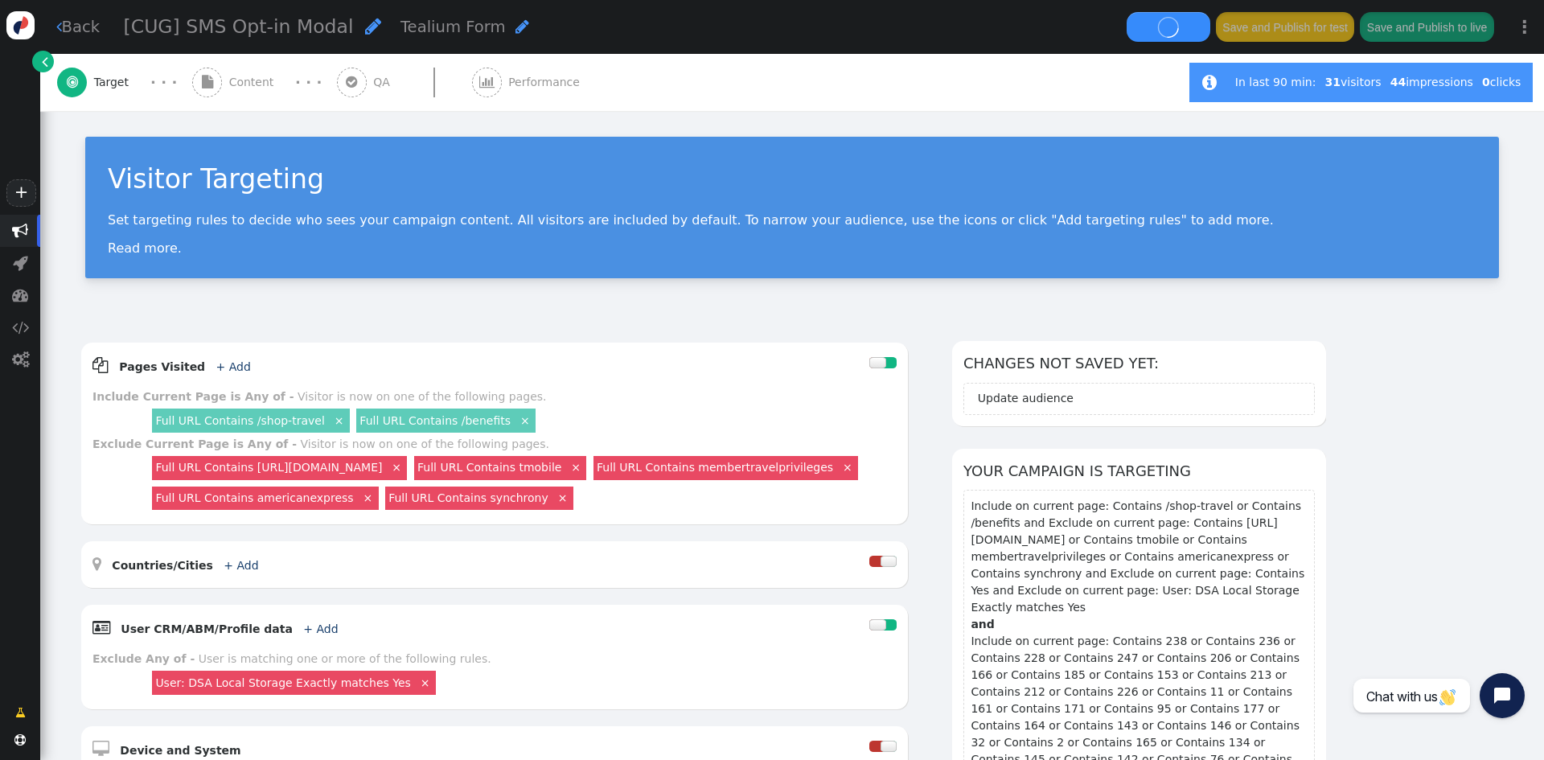
click at [1005, 17] on div "[CUG] SMS Opt-in Modal  Tealium Form " at bounding box center [616, 26] width 984 height 29
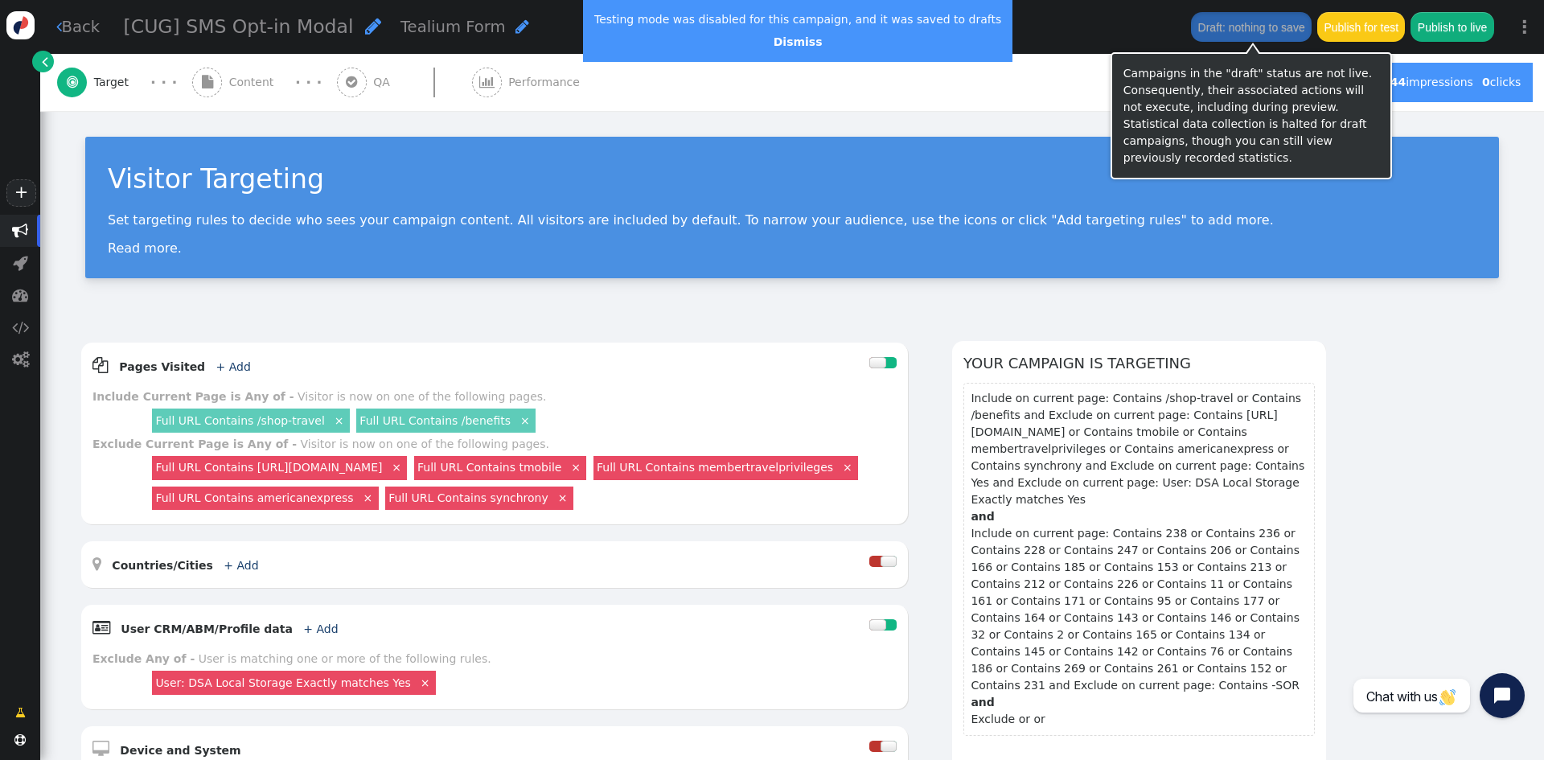
click at [1244, 23] on button "Draft: nothing to save" at bounding box center [1251, 26] width 121 height 29
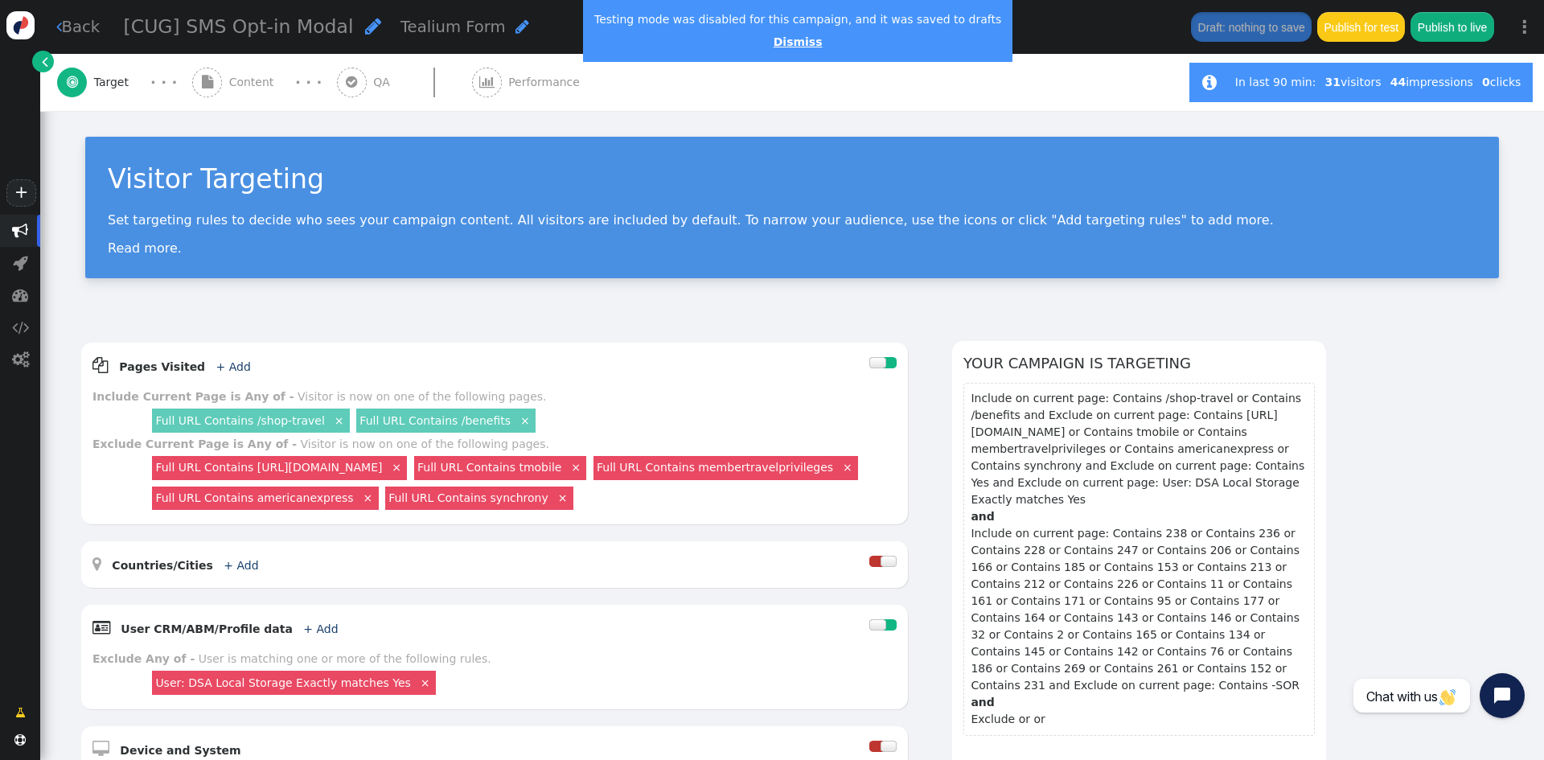
click at [774, 41] on link "Dismiss" at bounding box center [798, 41] width 49 height 13
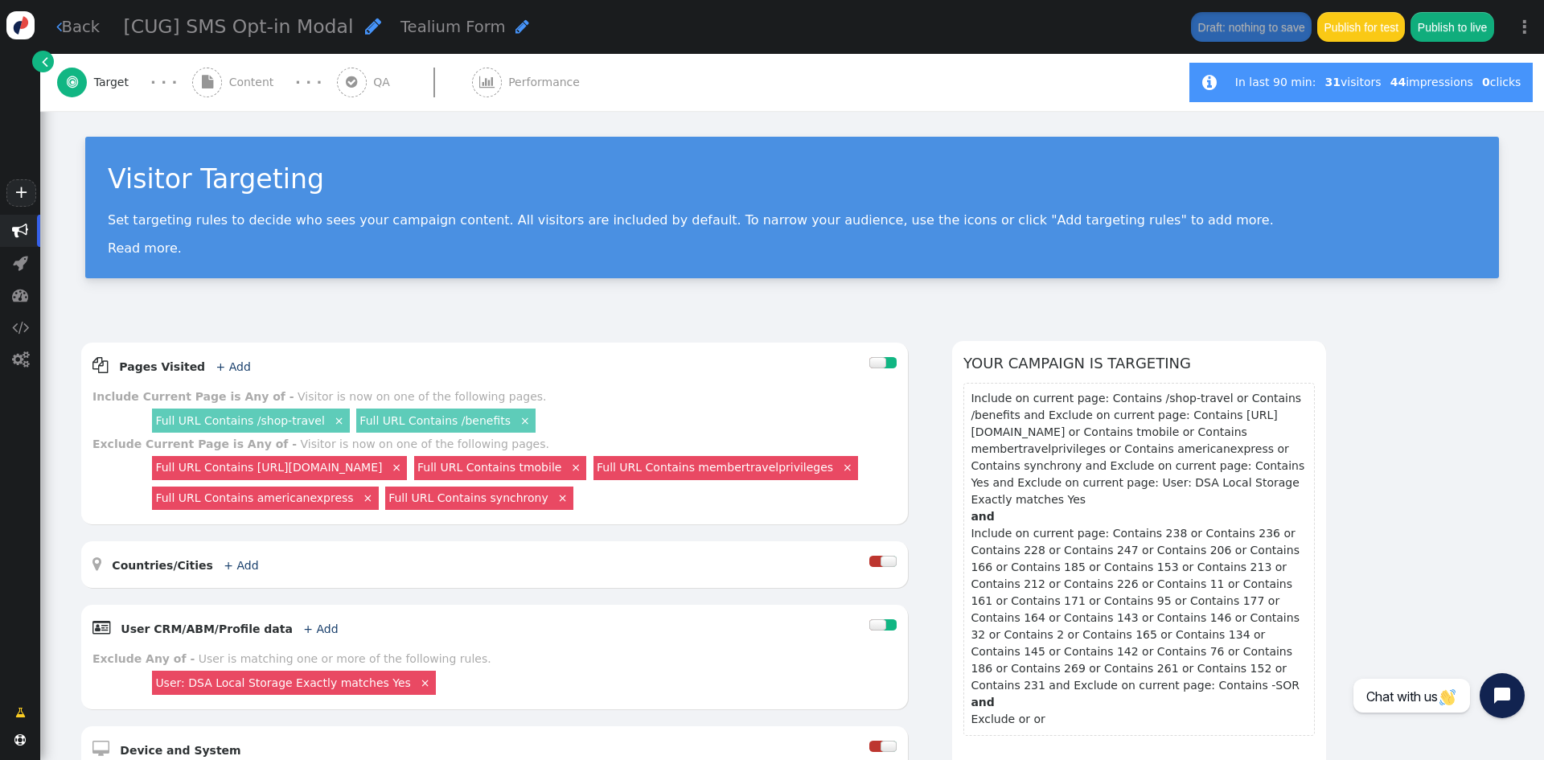
click at [69, 23] on link " Back" at bounding box center [78, 26] width 44 height 23
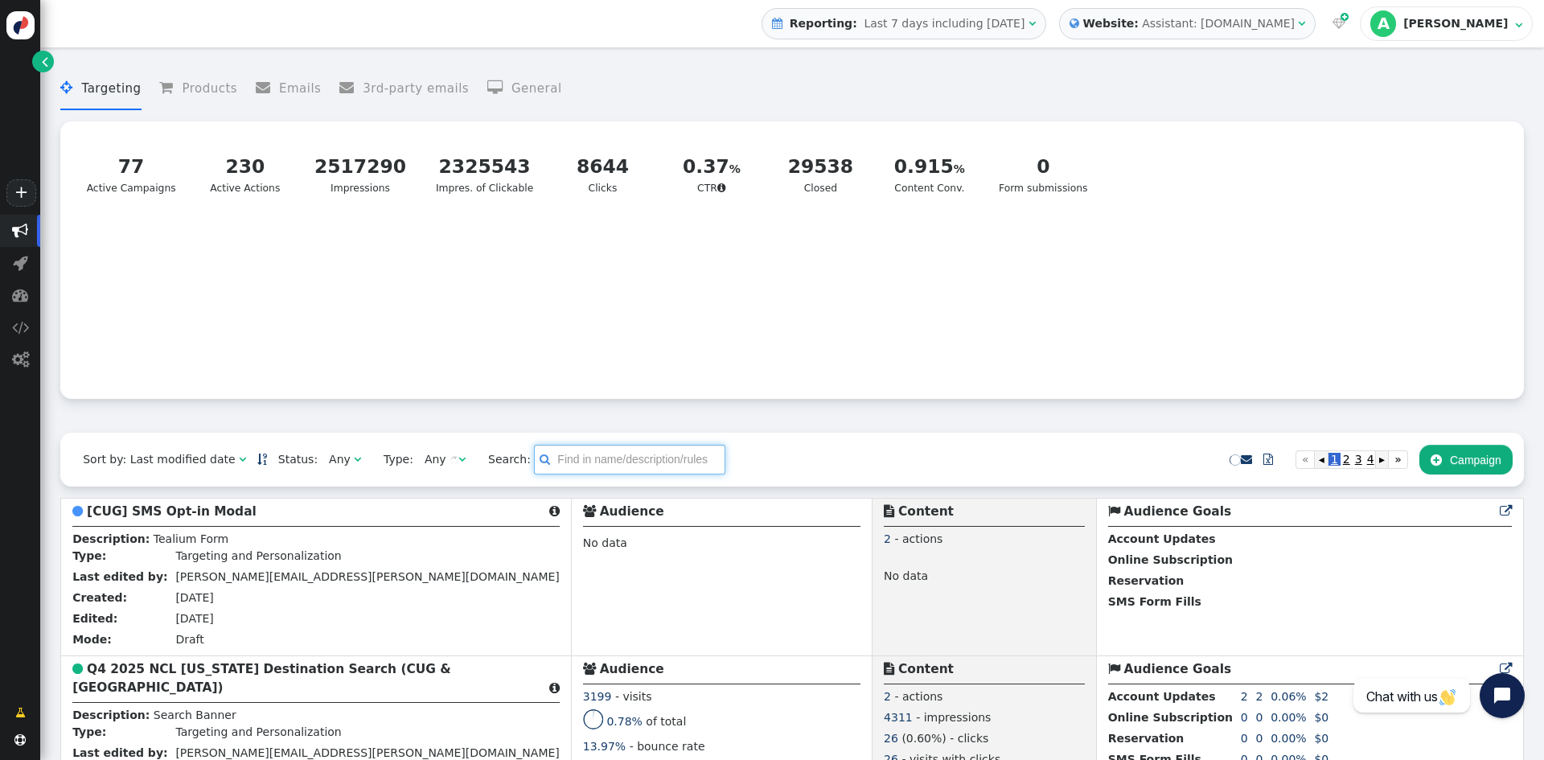
click at [563, 456] on input "text" at bounding box center [629, 459] width 191 height 29
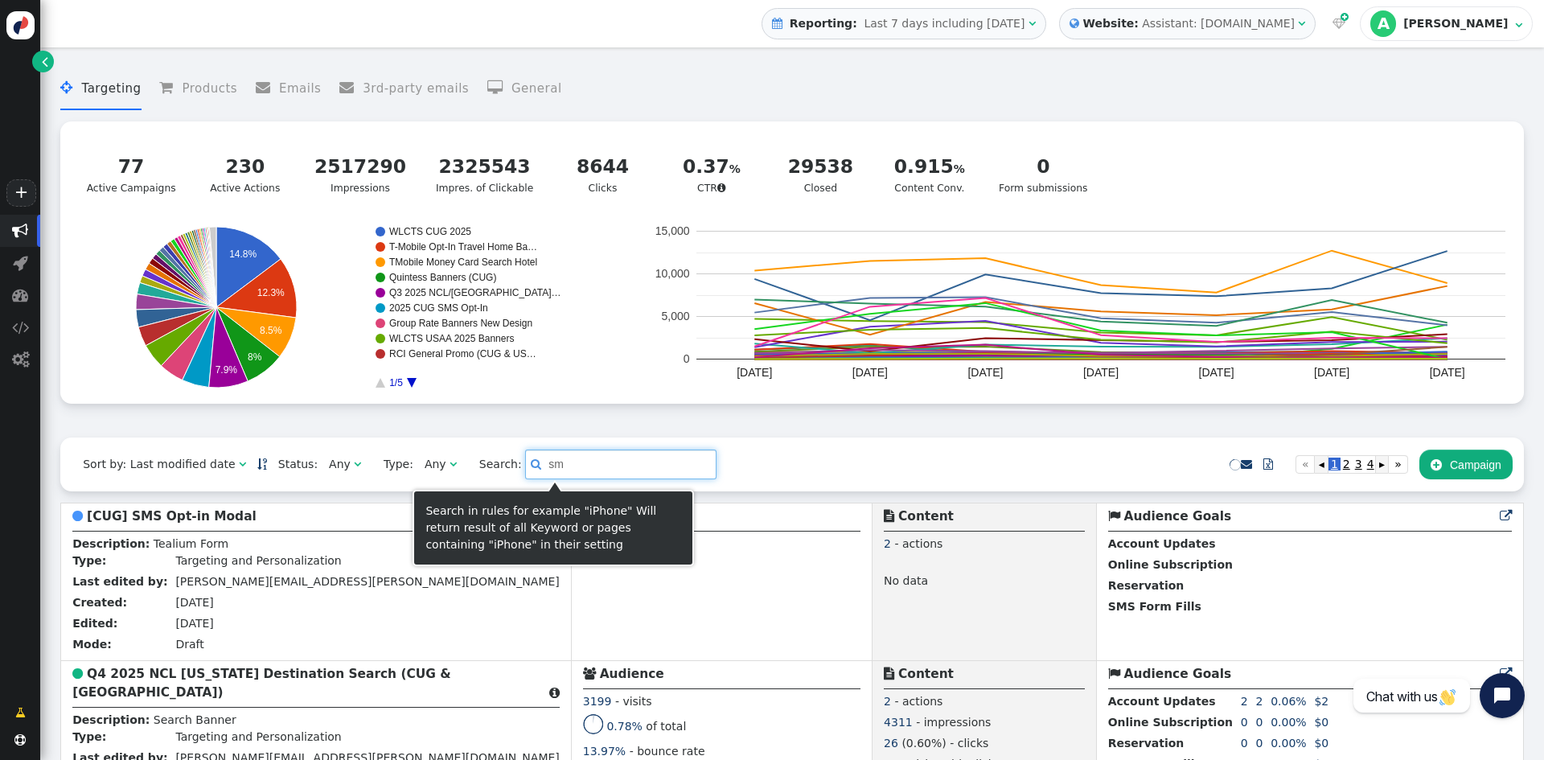
type input "s"
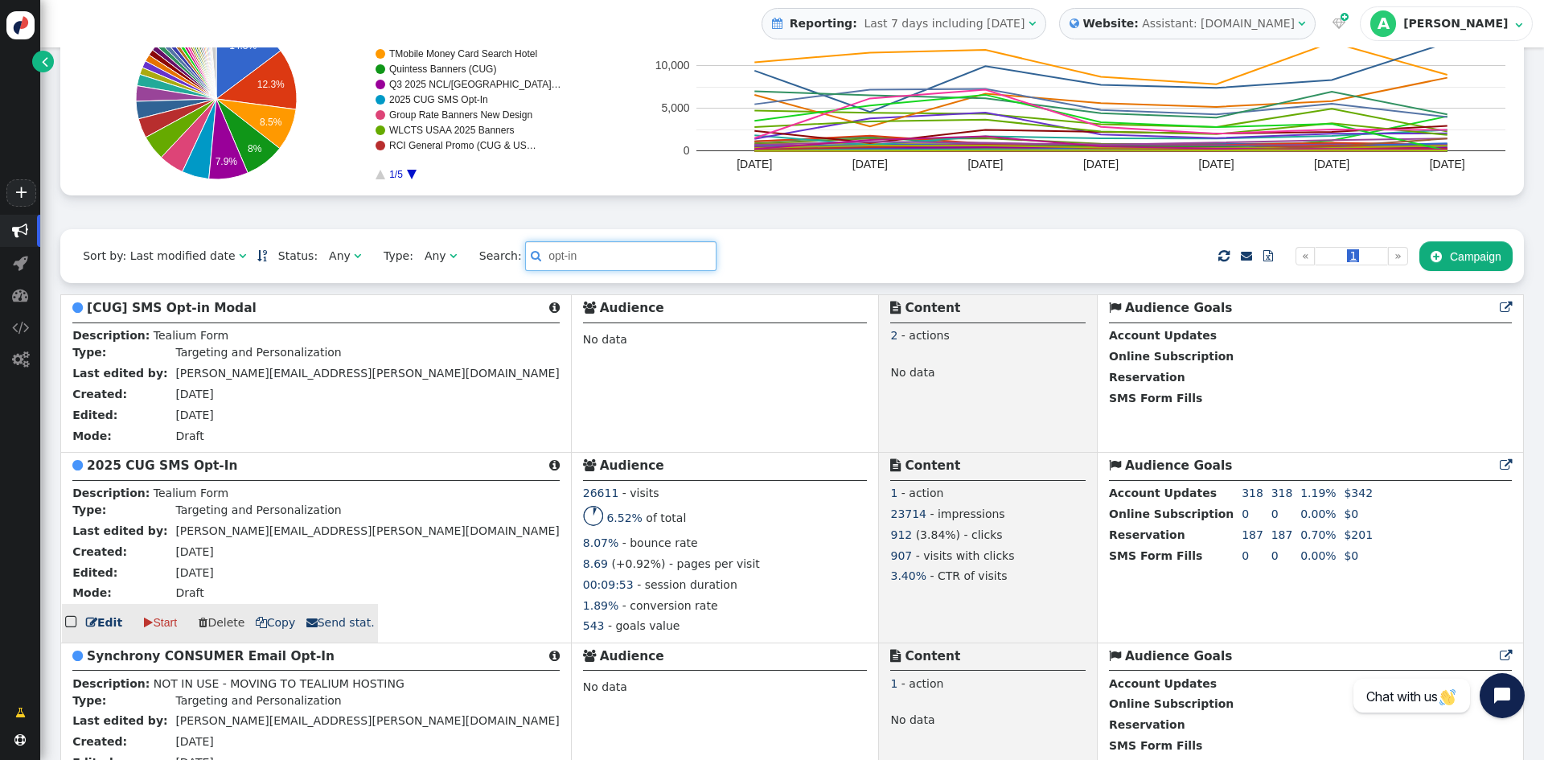
scroll to position [241, 0]
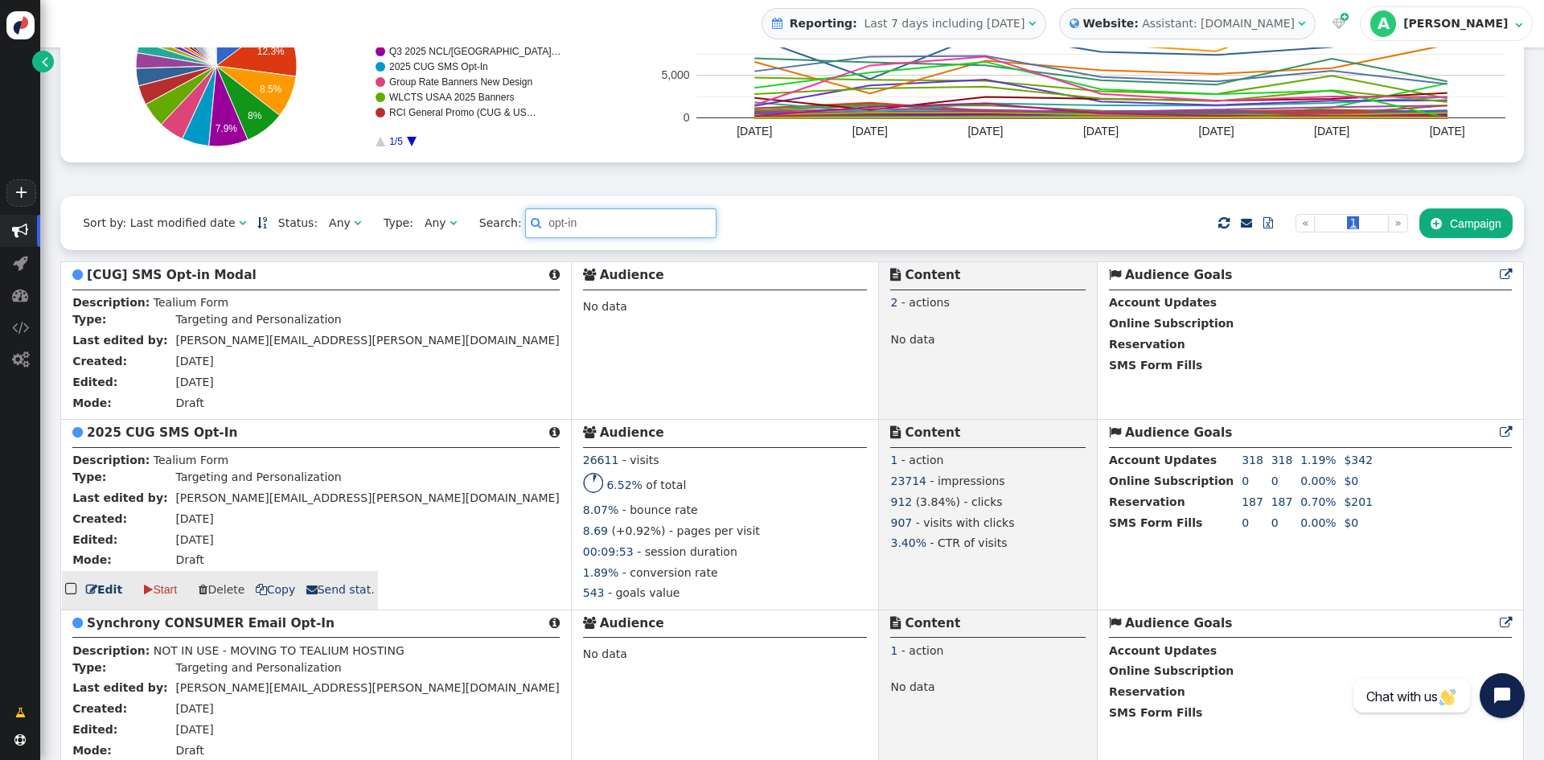
type input "opt-in"
click at [193, 439] on b "2025 CUG SMS Opt-In" at bounding box center [162, 432] width 150 height 14
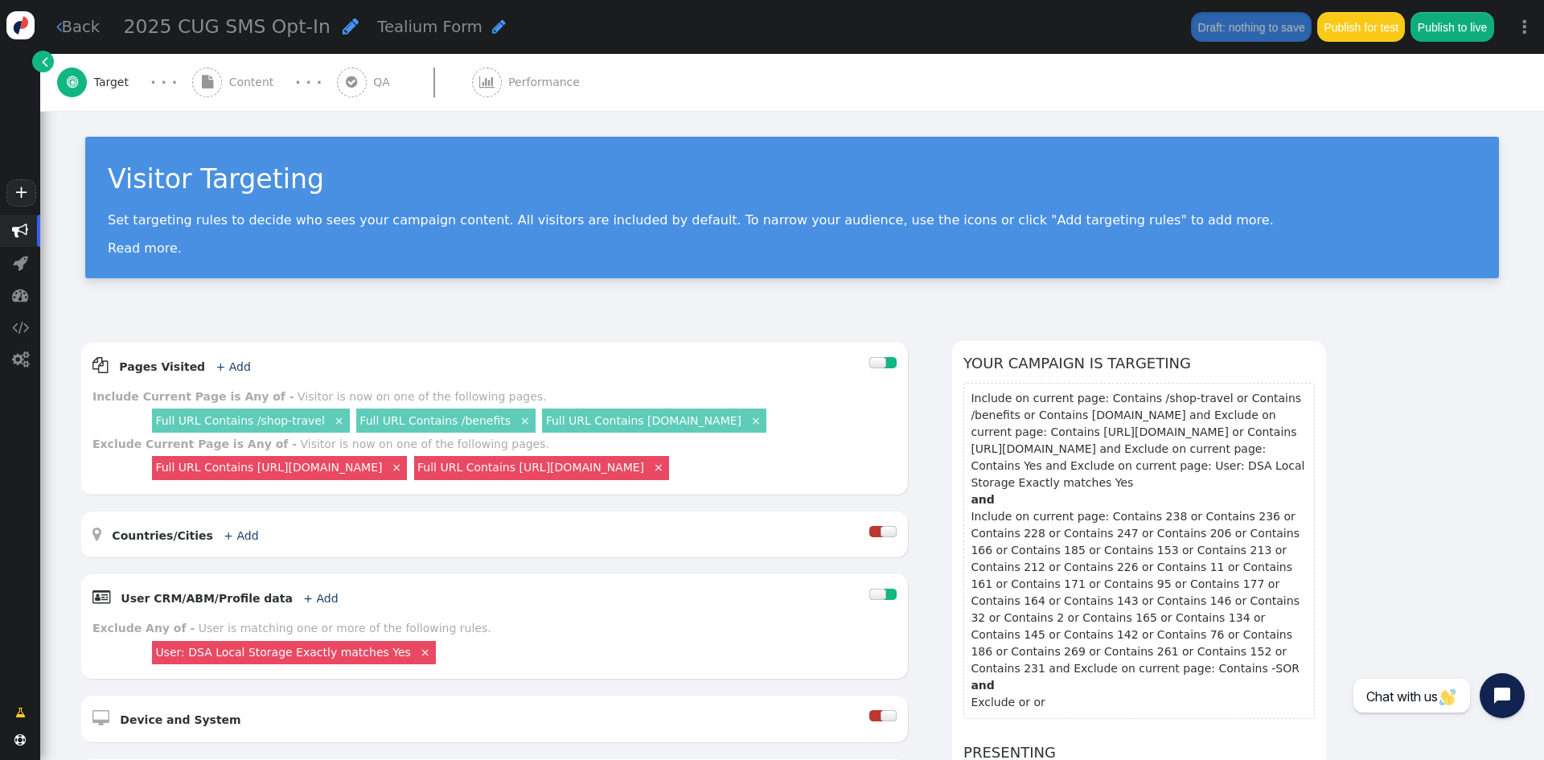
click at [259, 84] on span "Content" at bounding box center [254, 82] width 51 height 17
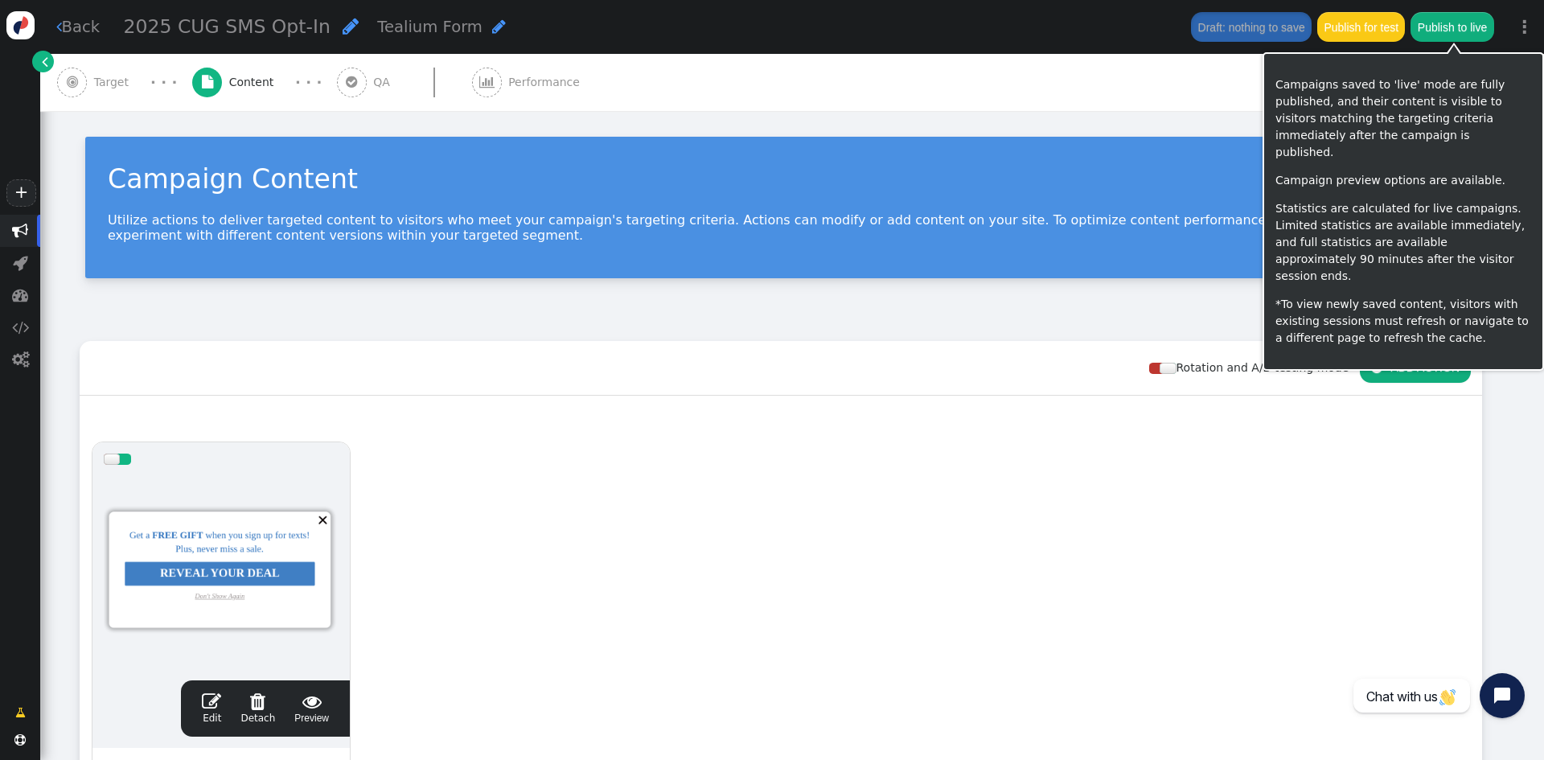
click at [1453, 31] on button "Publish to live" at bounding box center [1452, 26] width 83 height 29
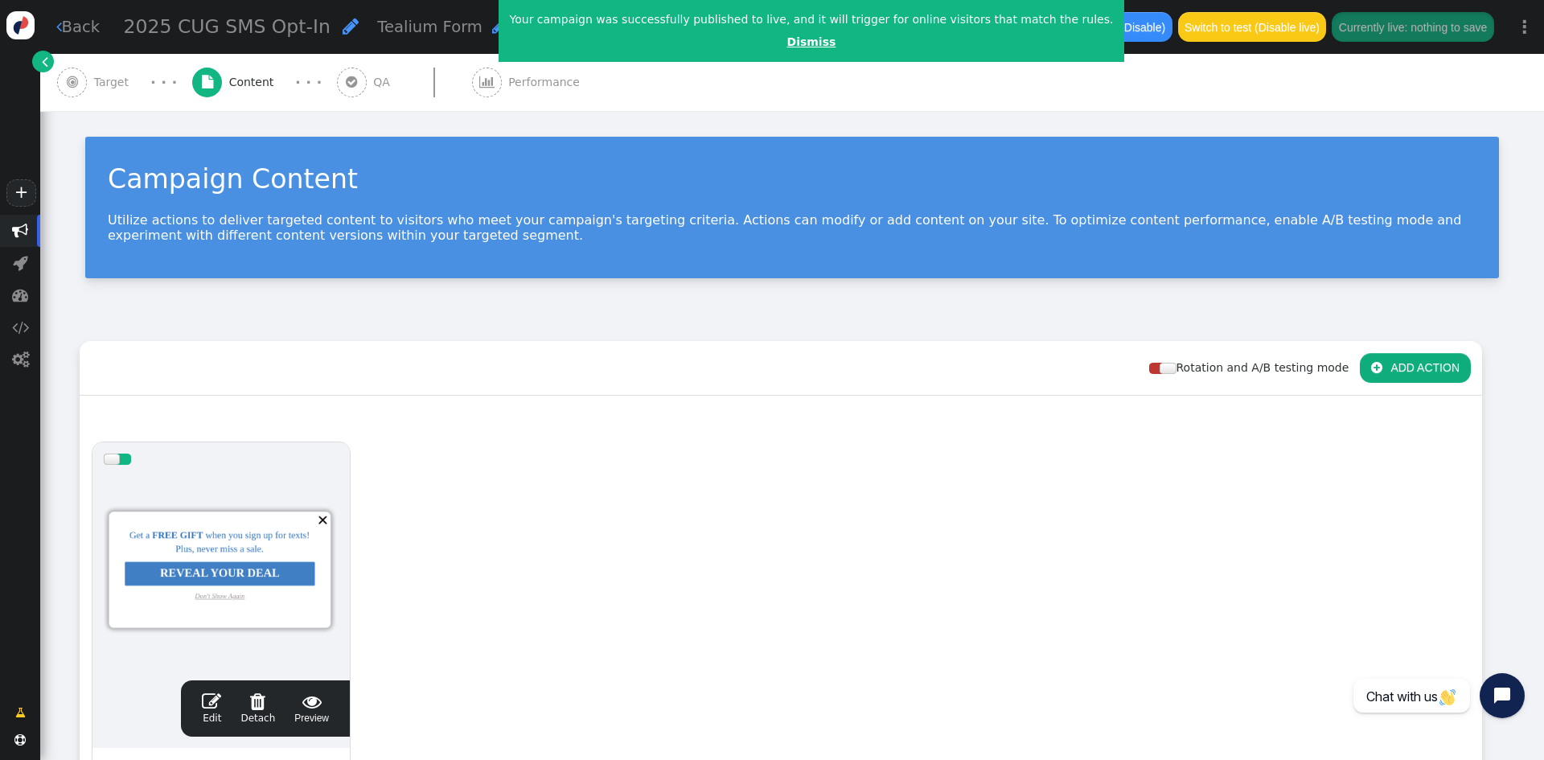
click at [787, 44] on link "Dismiss" at bounding box center [811, 41] width 49 height 13
